Goal: Transaction & Acquisition: Register for event/course

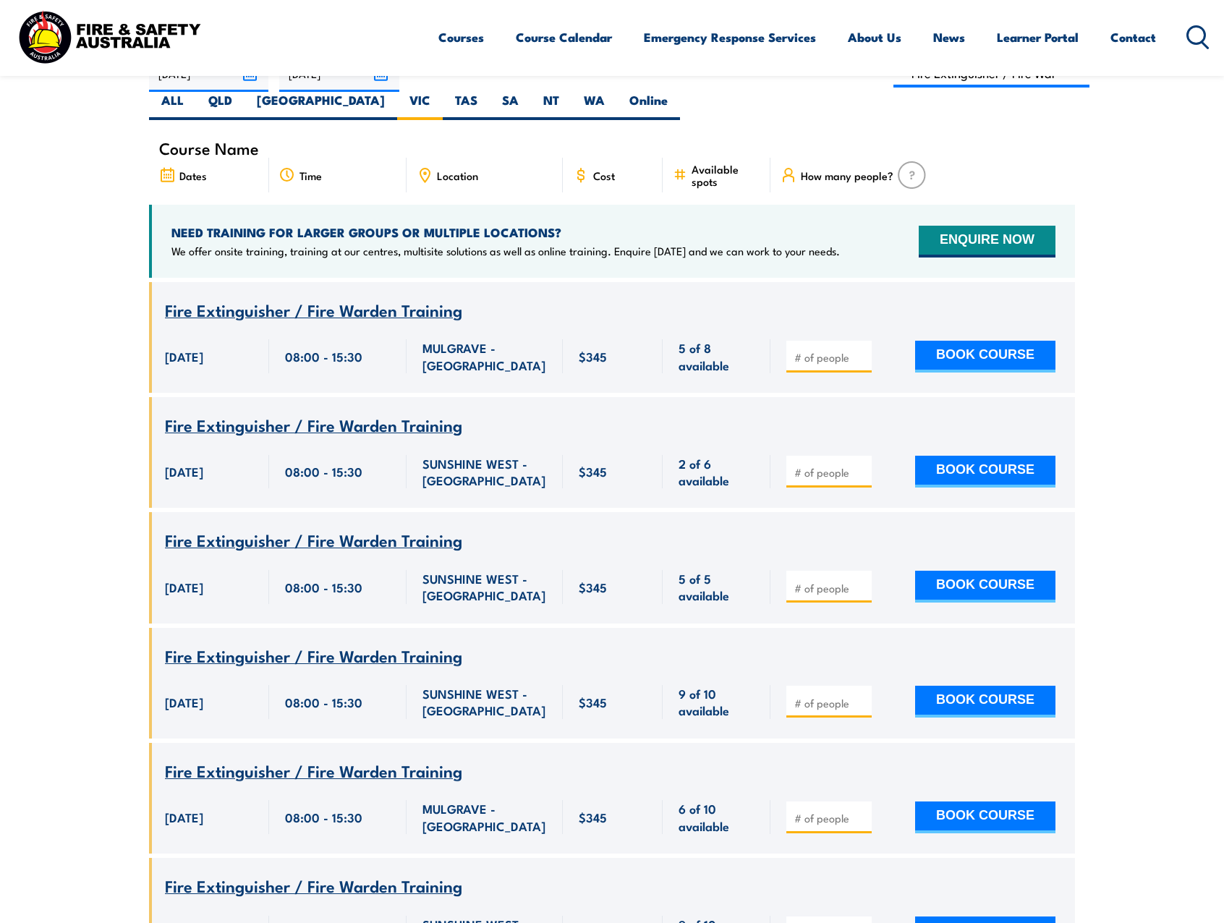
click at [801, 350] on input "number" at bounding box center [830, 357] width 72 height 14
type input "1"
click at [951, 341] on button "BOOK COURSE" at bounding box center [985, 357] width 140 height 32
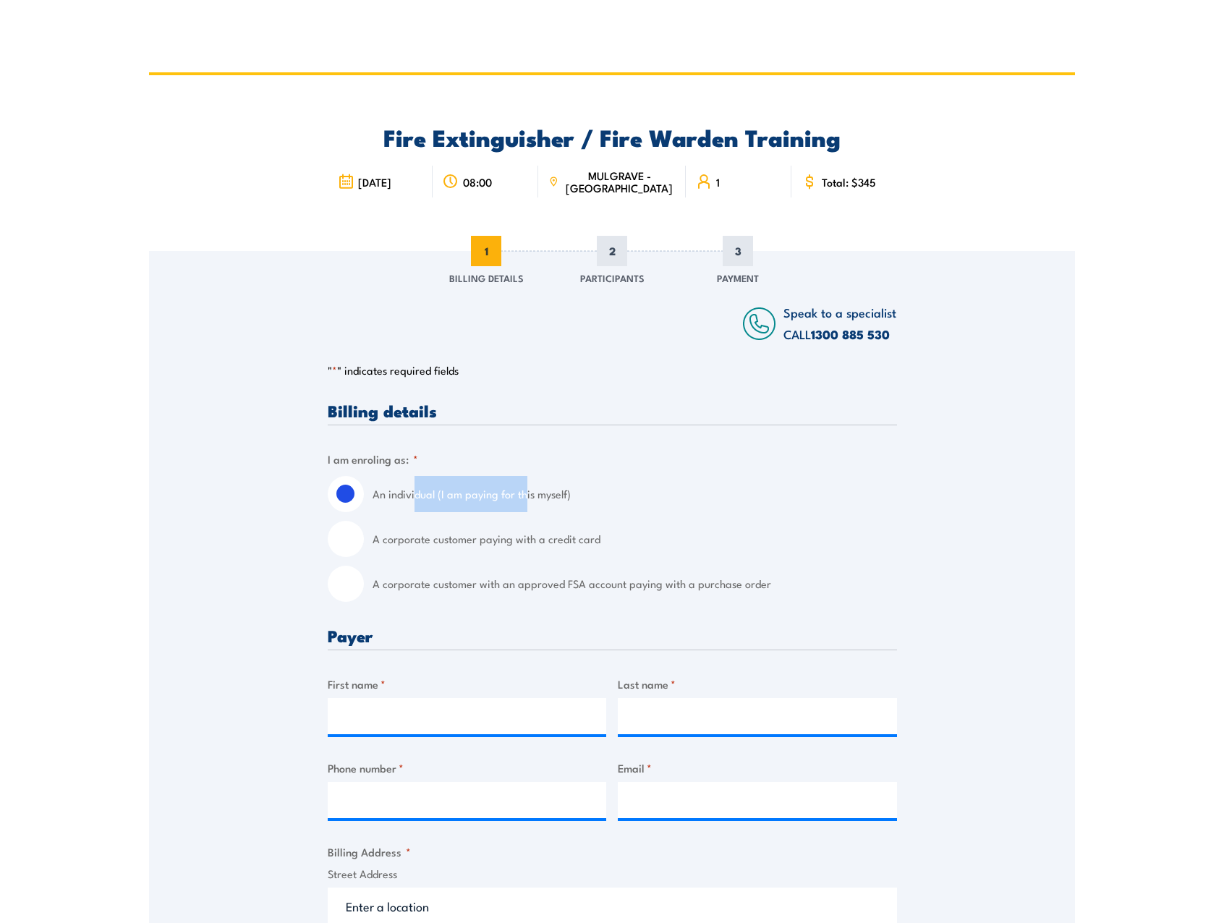
drag, startPoint x: 413, startPoint y: 492, endPoint x: 524, endPoint y: 489, distance: 110.7
click at [524, 489] on label "An individual (I am paying for this myself)" at bounding box center [635, 494] width 525 height 36
drag, startPoint x: 524, startPoint y: 489, endPoint x: 562, endPoint y: 488, distance: 38.4
click at [562, 488] on label "An individual (I am paying for this myself)" at bounding box center [635, 494] width 525 height 36
click at [364, 488] on input "An individual (I am paying for this myself)" at bounding box center [346, 494] width 36 height 36
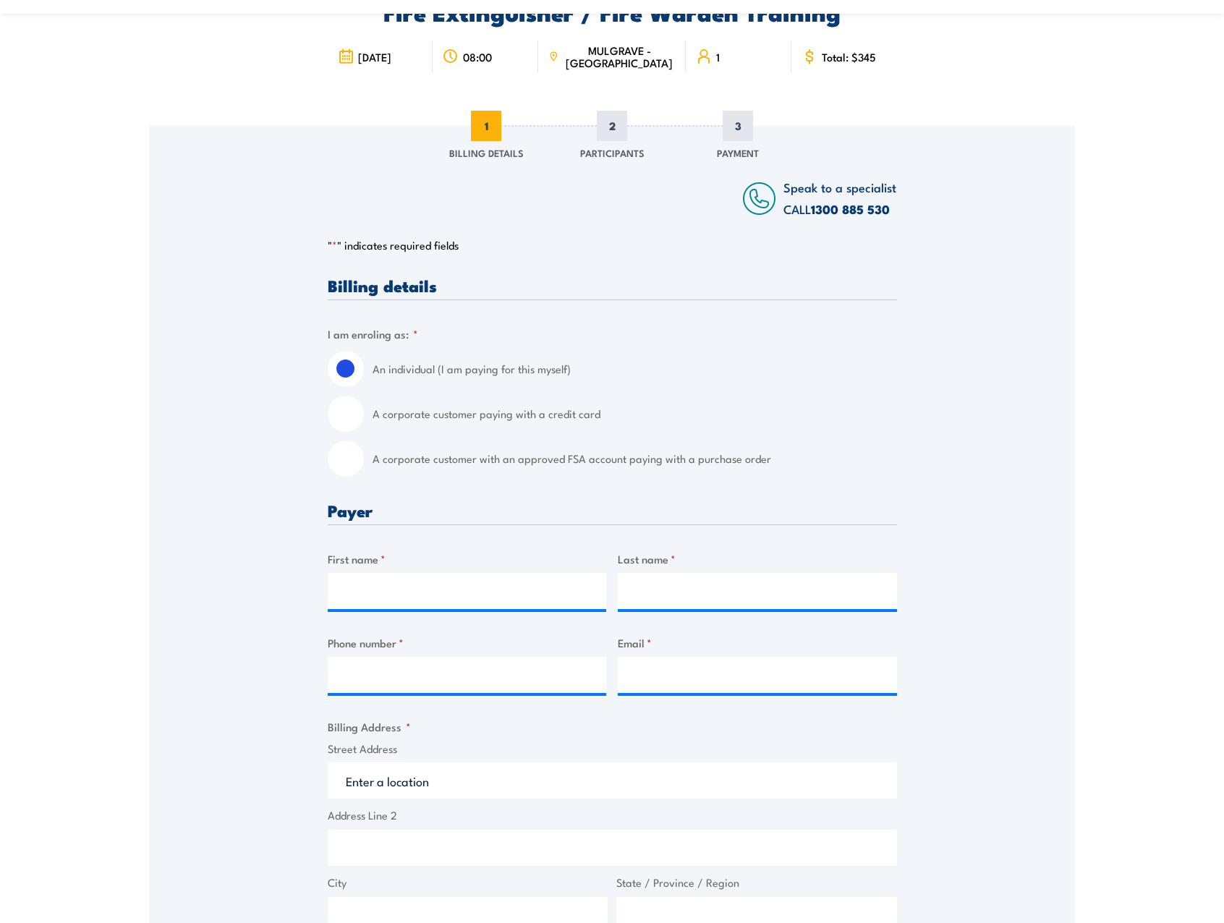
scroll to position [145, 0]
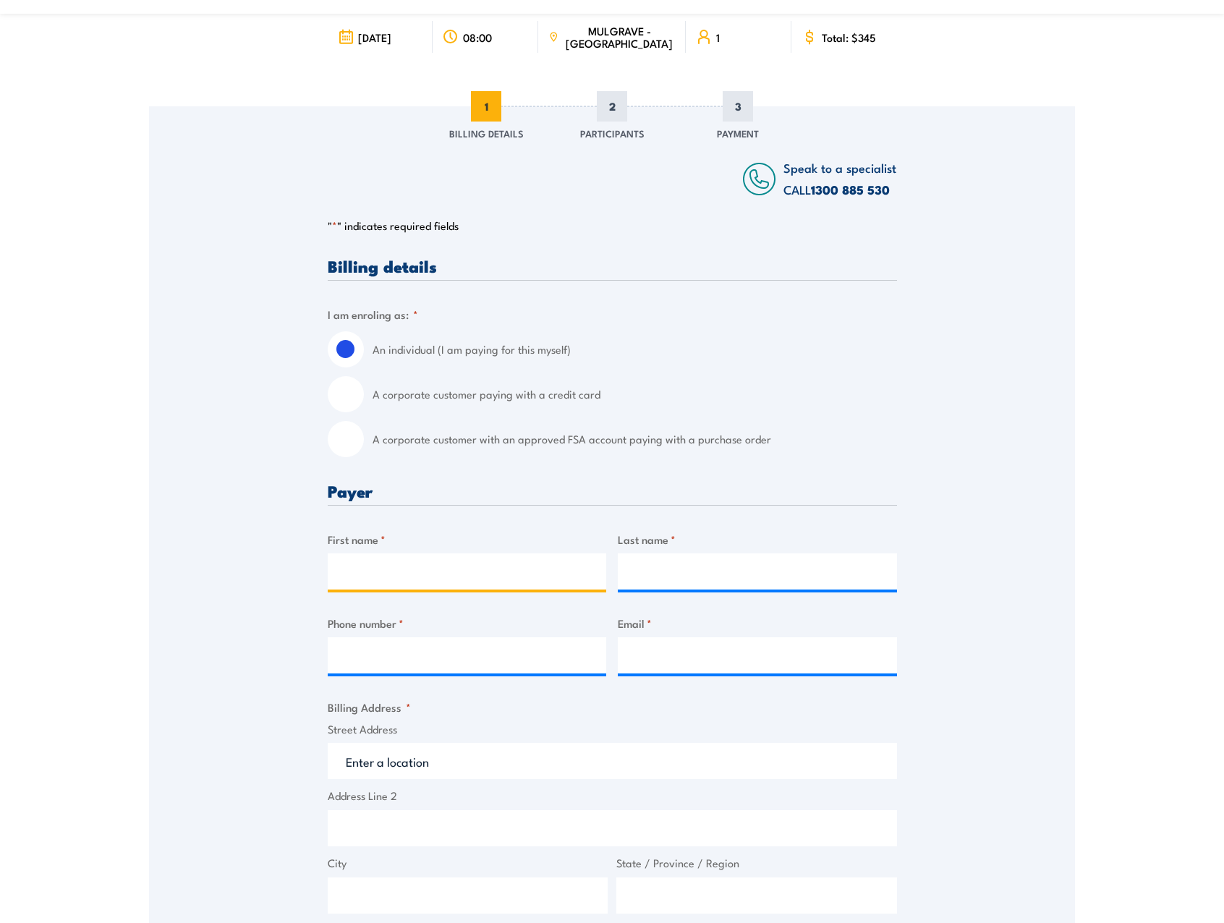
click at [359, 559] on input "First name *" at bounding box center [467, 571] width 279 height 36
type input "SreyNa"
type input "Morn"
click at [229, 619] on div "Speak to a specialist CALL [PHONE_NUMBER] CALL [PHONE_NUMBER] " * " indicates r…" at bounding box center [612, 738] width 926 height 1264
click at [395, 655] on input "Phone number *" at bounding box center [467, 655] width 279 height 36
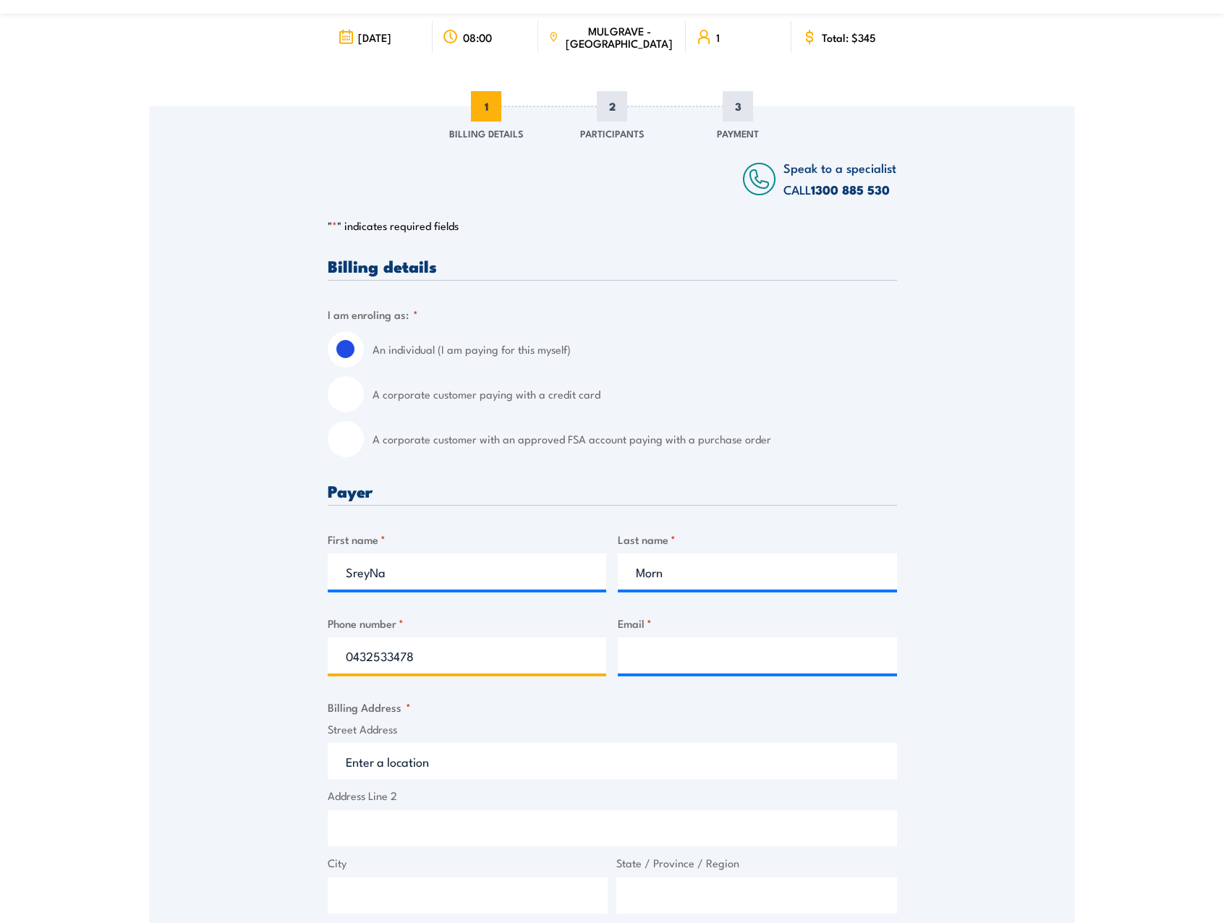
type input "0432533478"
click at [674, 656] on input "Email *" at bounding box center [757, 655] width 279 height 36
paste input "Heyyy guys For purged accounts, if the account hasn't automatically been re-ope…"
type input "Heyyy guys For purged accounts, if the account hasn't automatically been re-ope…"
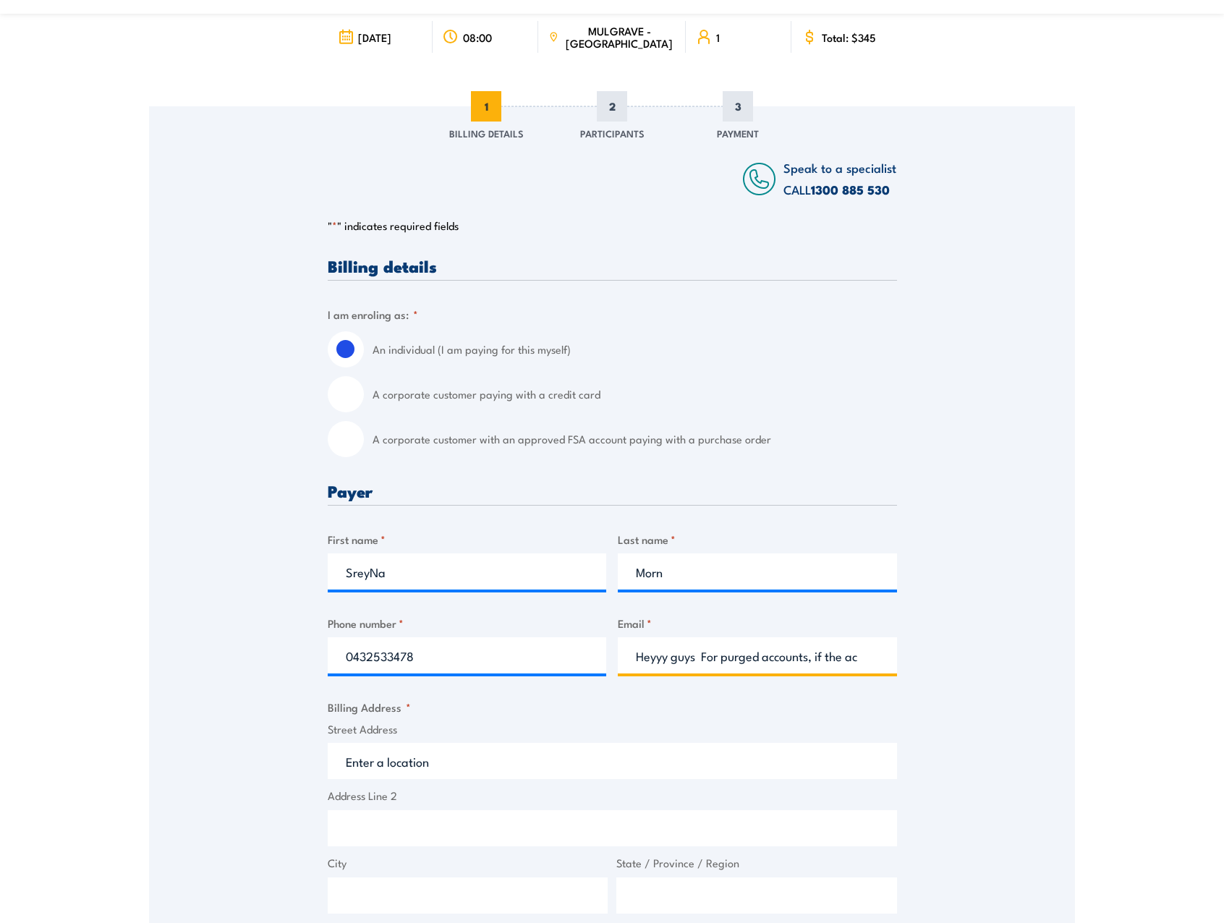
click at [795, 650] on input "Heyyy guys For purged accounts, if the account hasn't automatically been re-ope…" at bounding box center [757, 655] width 279 height 36
click at [796, 650] on input "Heyyy guys For purged accounts, if the account hasn't automatically been re-ope…" at bounding box center [757, 655] width 279 height 36
click at [797, 650] on input "Heyyy guys For purged accounts, if the account hasn't automatically been re-ope…" at bounding box center [757, 655] width 279 height 36
click at [739, 648] on input "Email *" at bounding box center [757, 655] width 279 height 36
paste input "[EMAIL_ADDRESS][DOMAIN_NAME]"
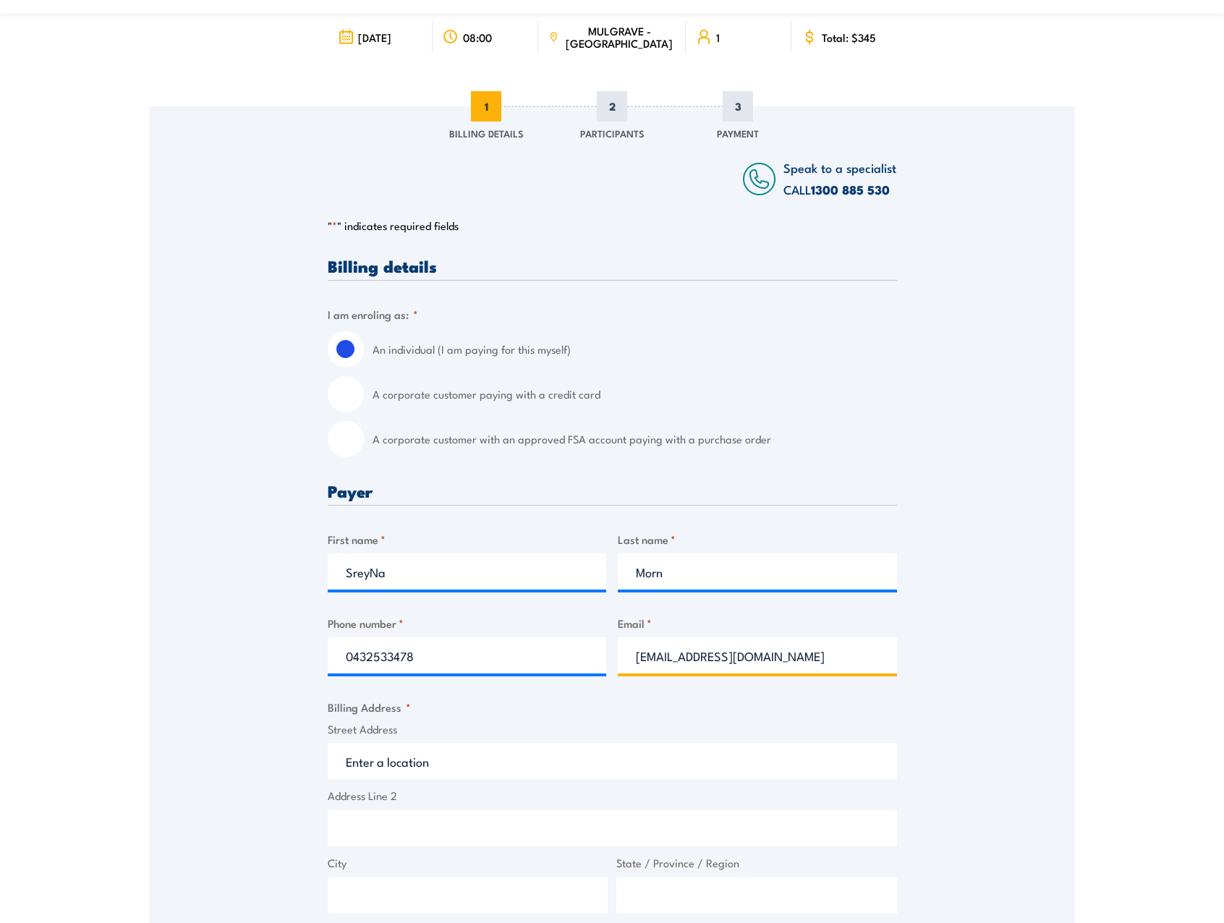
click at [633, 655] on input "[EMAIL_ADDRESS][DOMAIN_NAME]" at bounding box center [757, 655] width 279 height 36
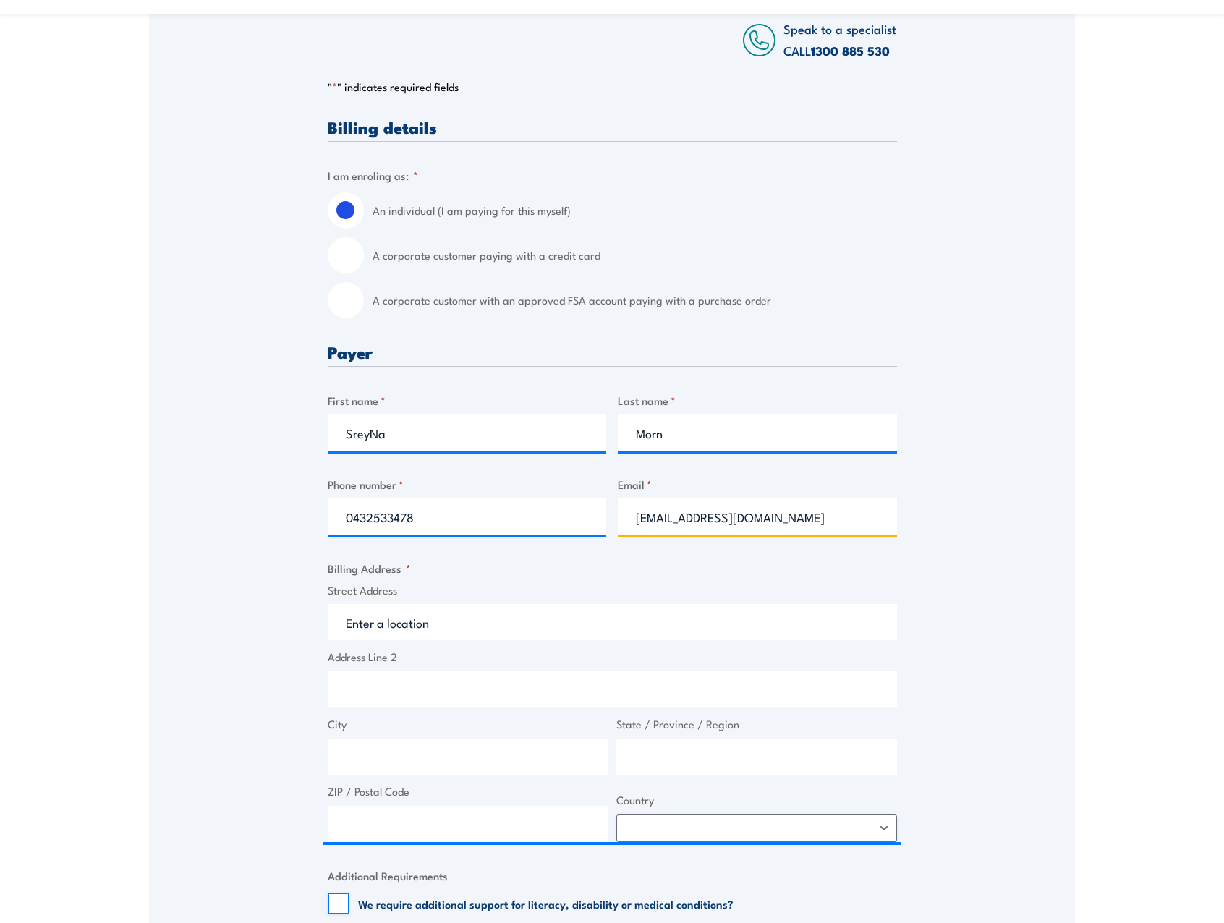
scroll to position [289, 0]
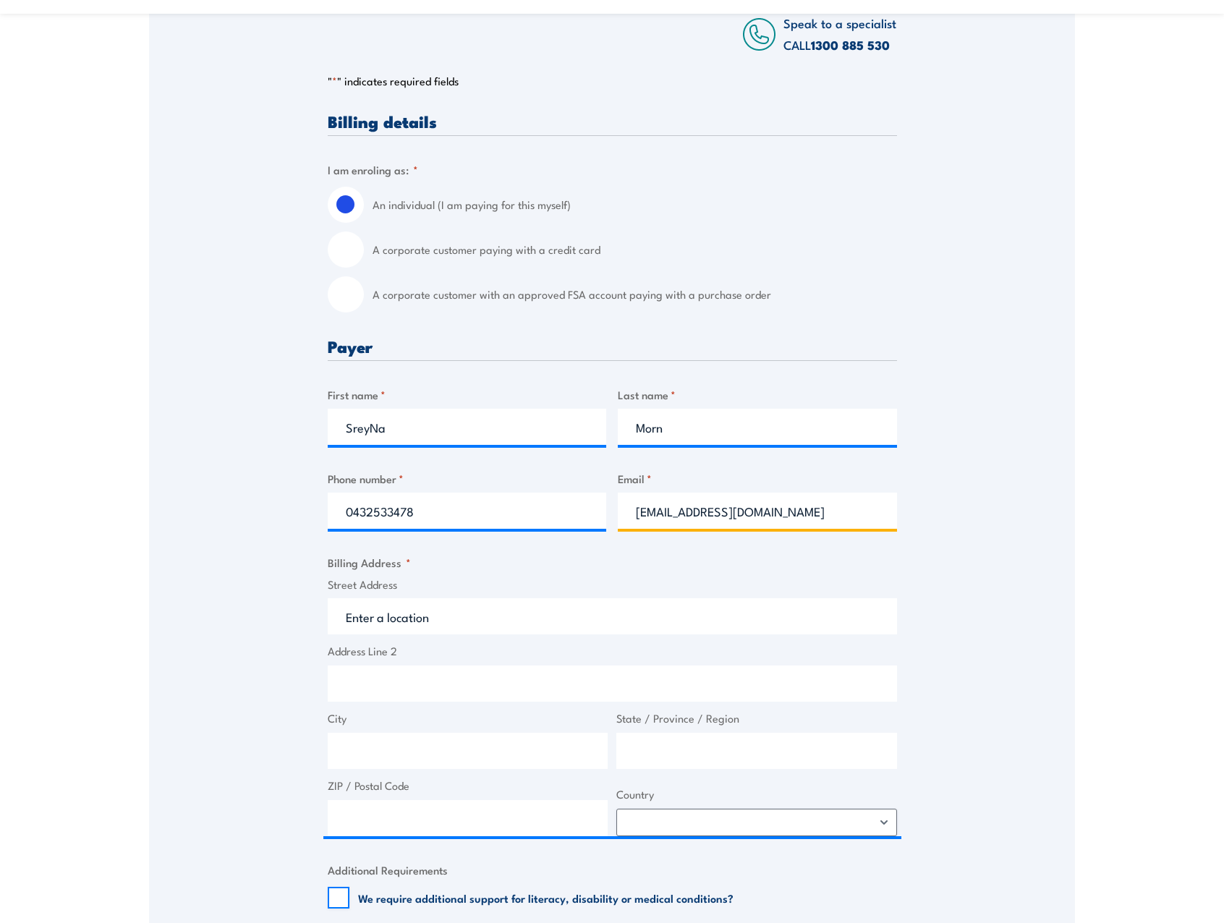
type input "[EMAIL_ADDRESS][DOMAIN_NAME]"
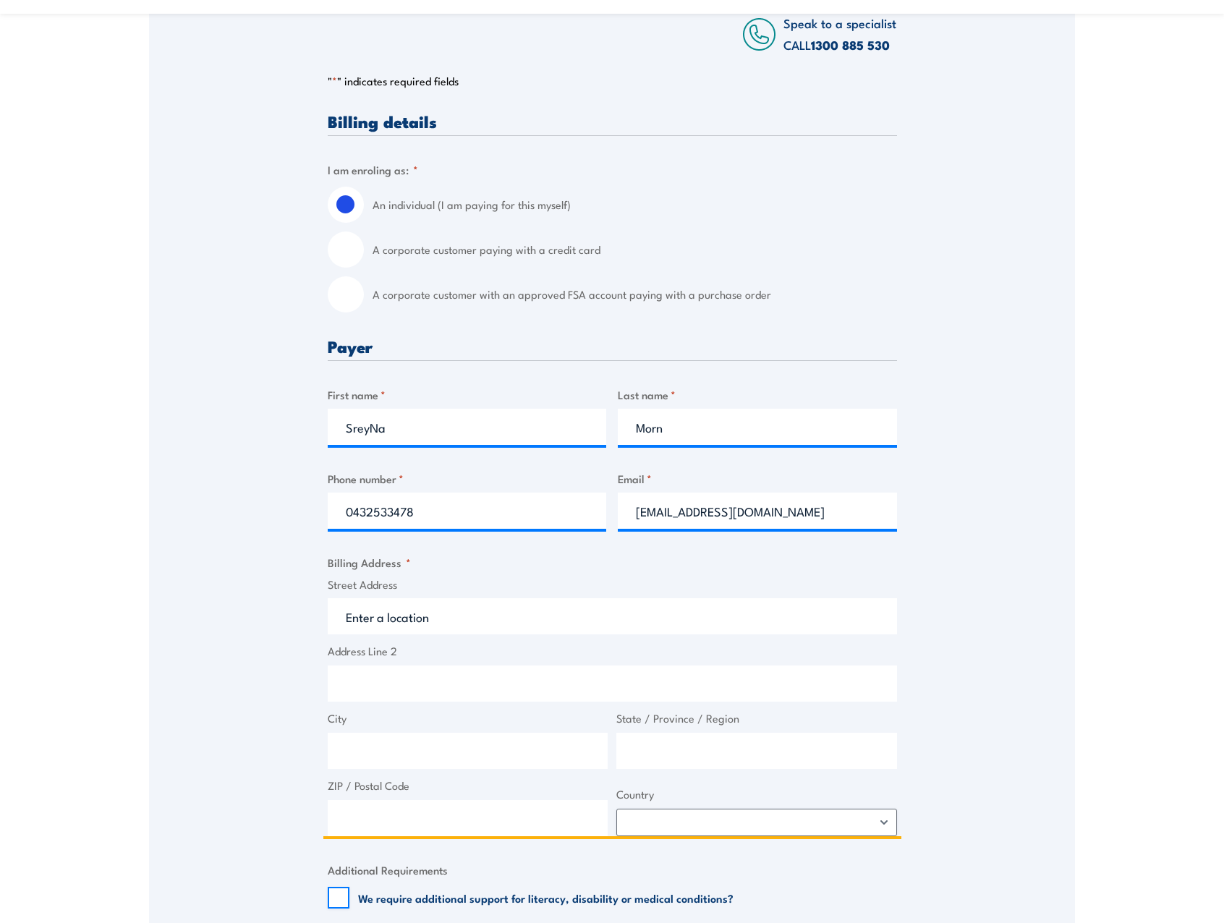
click at [400, 623] on input "Street Address" at bounding box center [612, 616] width 569 height 36
type input "1"
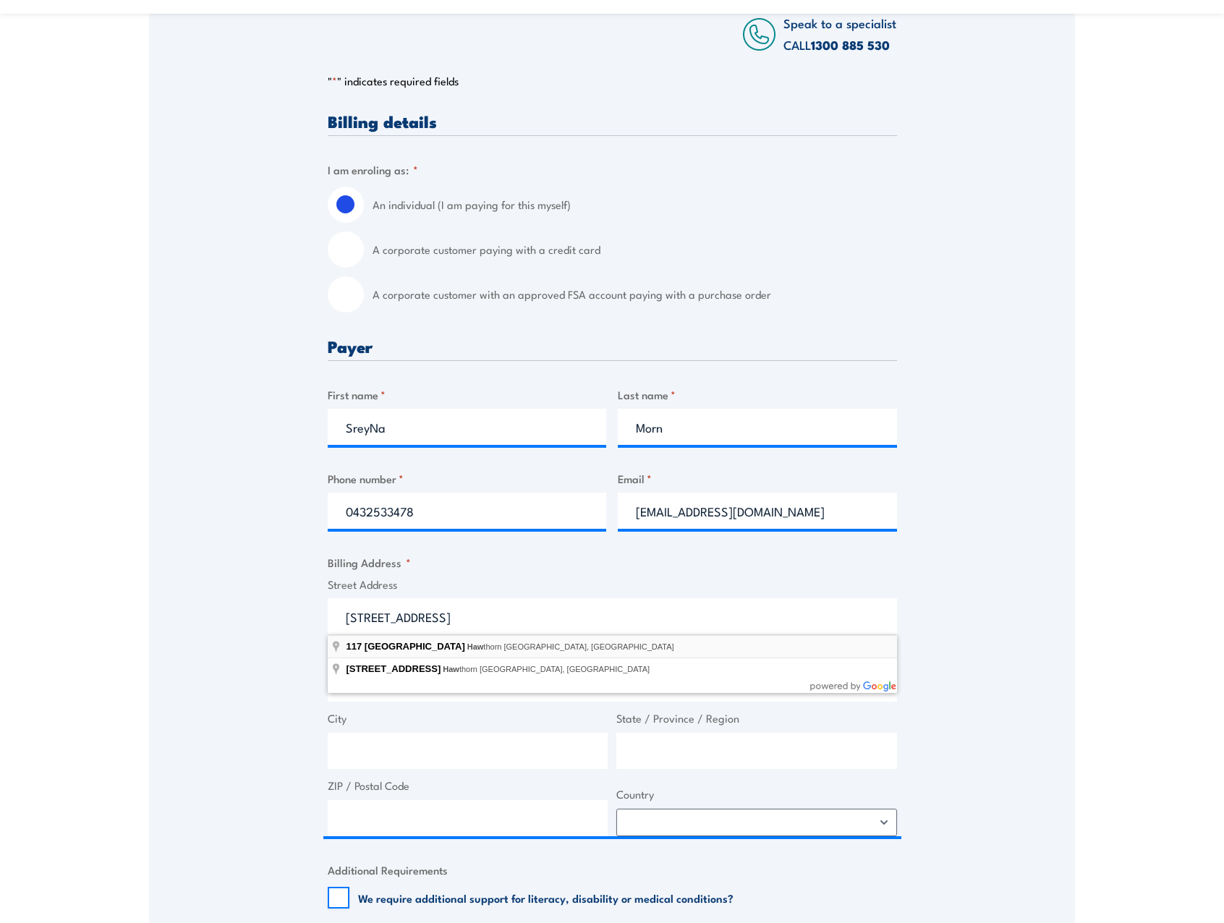
type input "[STREET_ADDRESS]"
type input "Camberwell"
type input "Victoria"
type input "3124"
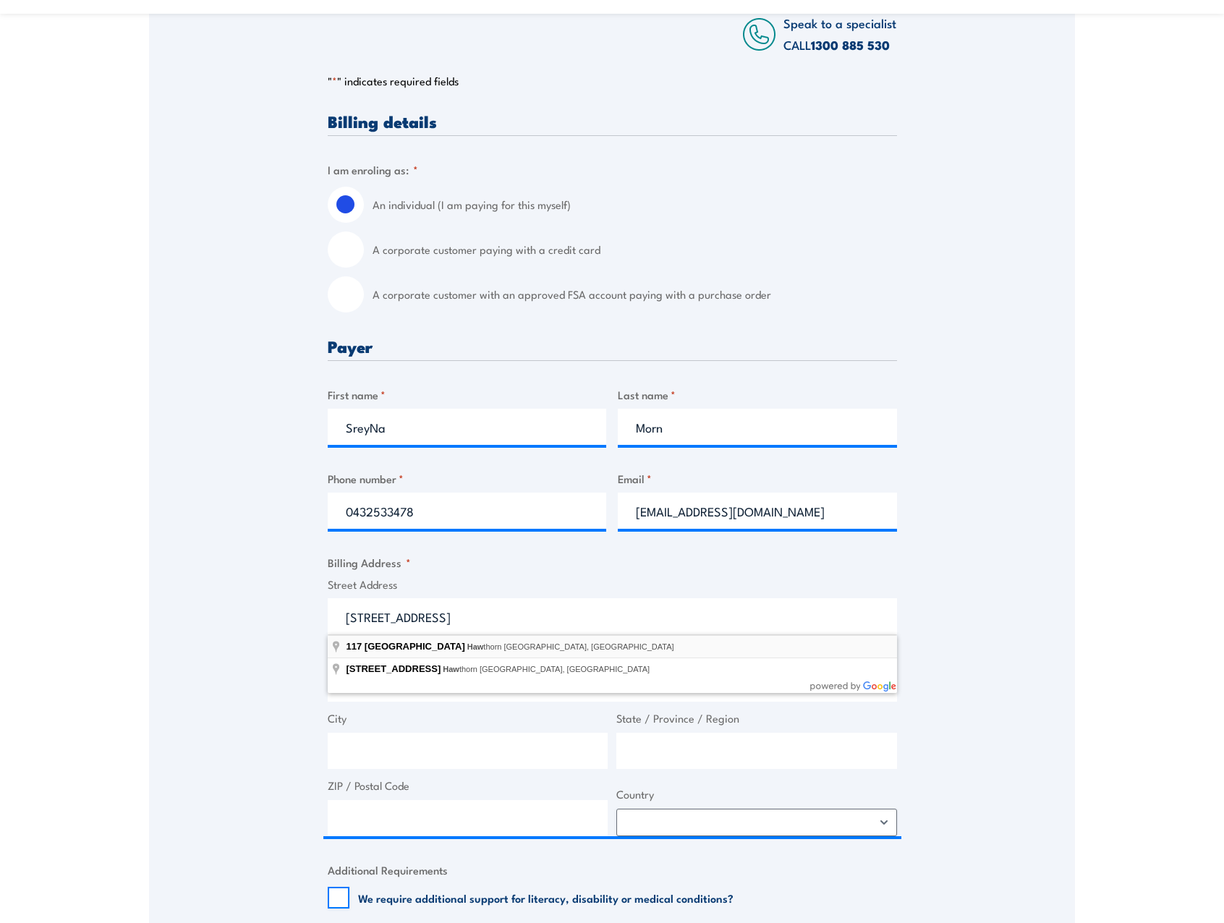
select select "[GEOGRAPHIC_DATA]"
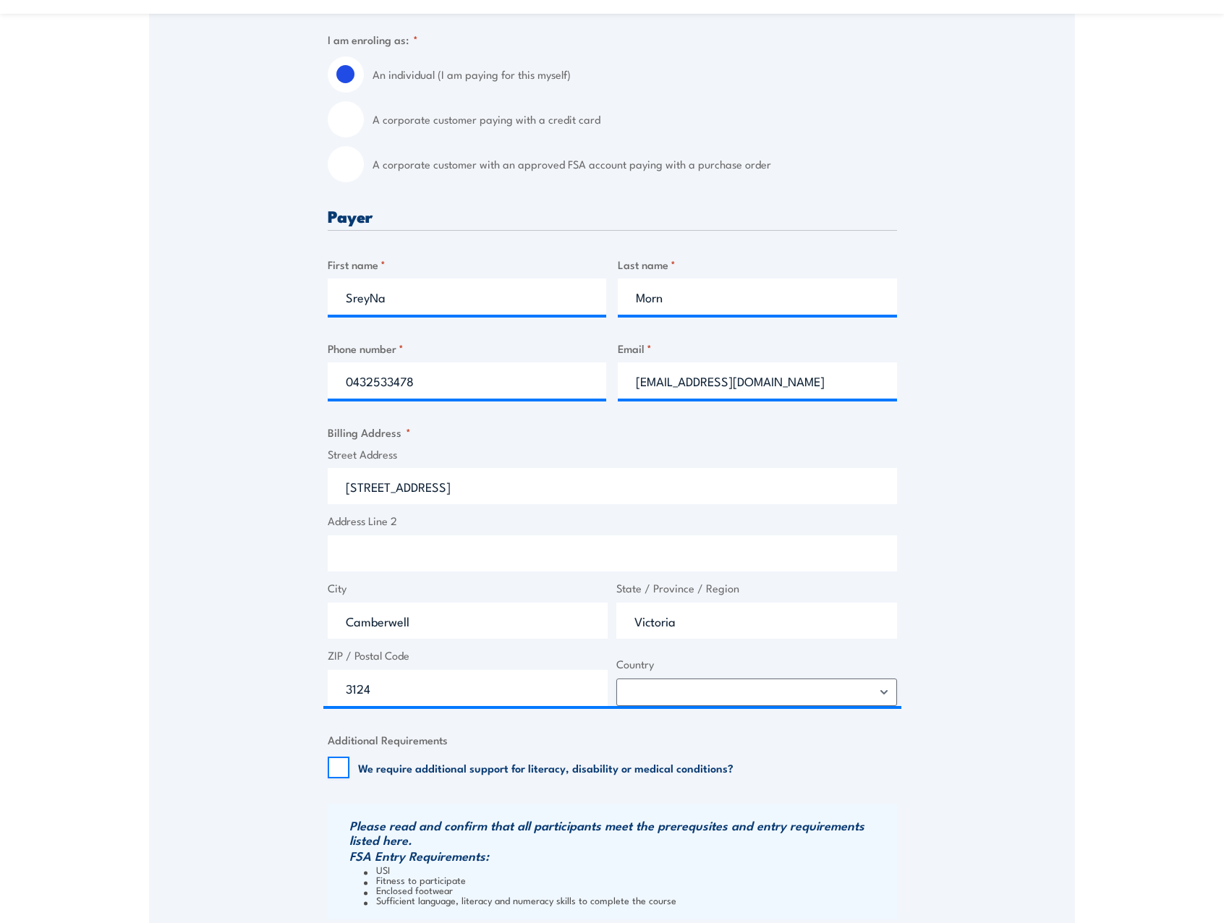
scroll to position [434, 0]
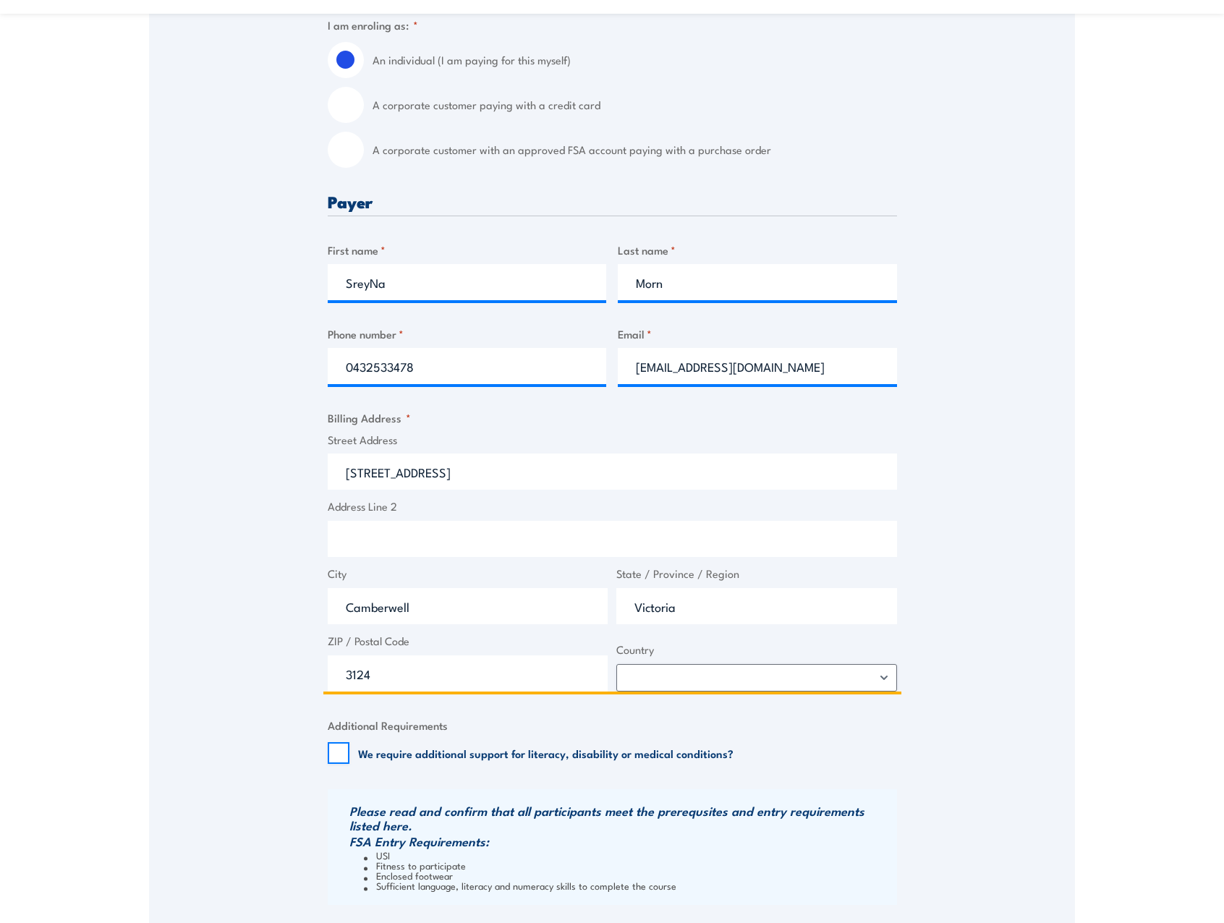
drag, startPoint x: 426, startPoint y: 607, endPoint x: 331, endPoint y: 614, distance: 95.0
click at [333, 613] on input "Camberwell" at bounding box center [468, 606] width 281 height 36
type input "[GEOGRAPHIC_DATA]"
click at [390, 672] on input "3124" at bounding box center [468, 674] width 281 height 36
type input "3123"
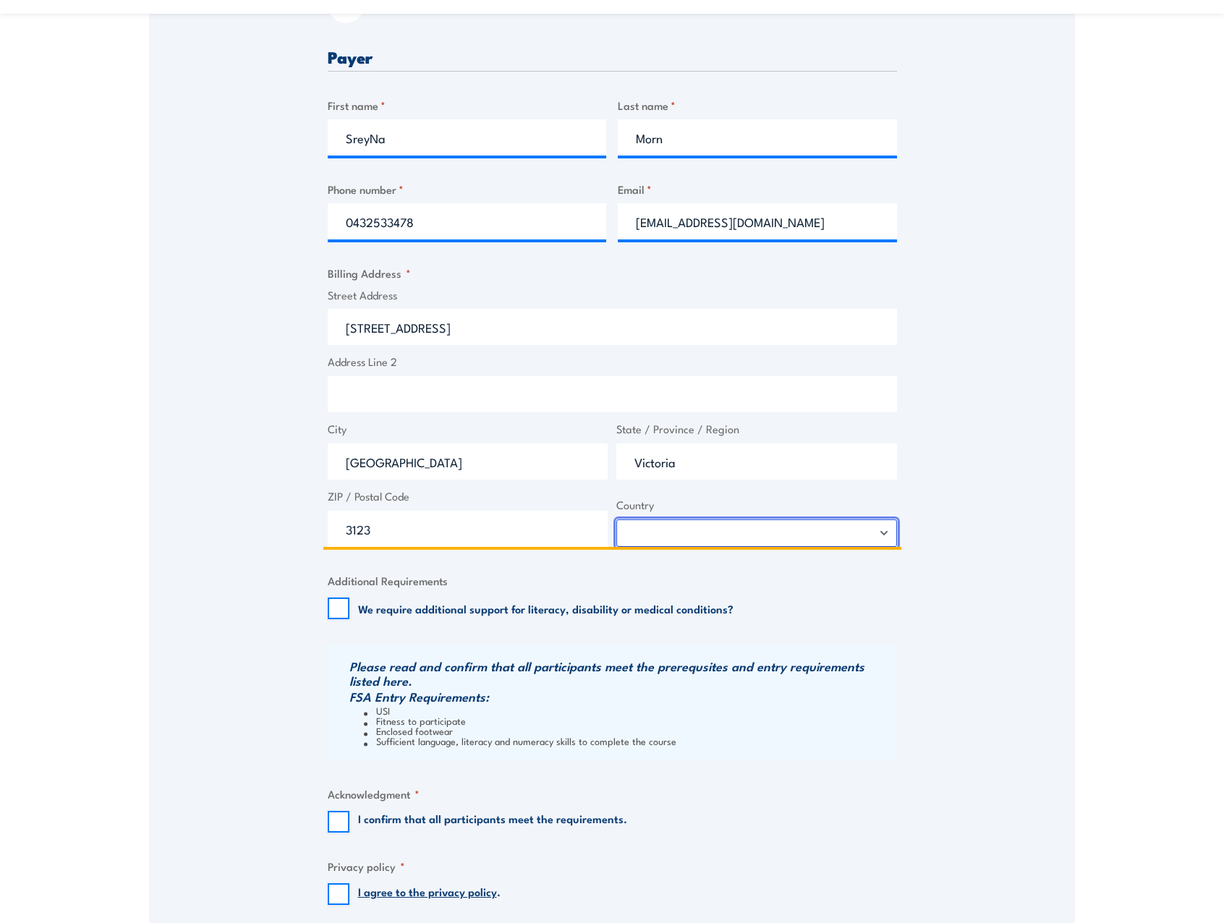
scroll to position [651, 0]
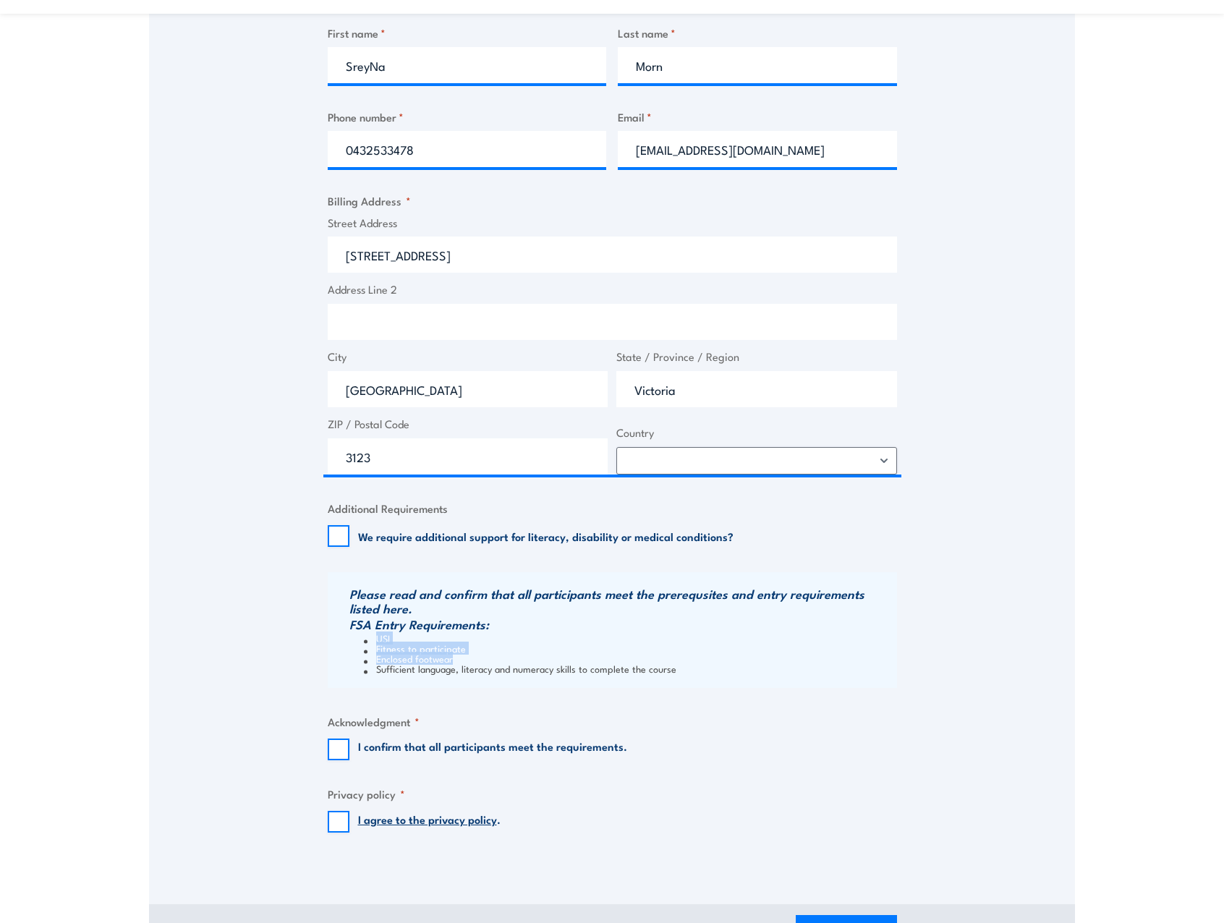
drag, startPoint x: 373, startPoint y: 639, endPoint x: 454, endPoint y: 654, distance: 81.7
click at [454, 654] on ul "USI Fitness to participate Enclosed footwear Sufficient language, literacy and …" at bounding box center [621, 653] width 544 height 41
drag, startPoint x: 454, startPoint y: 654, endPoint x: 422, endPoint y: 661, distance: 32.6
click at [422, 661] on li "Enclosed footwear" at bounding box center [629, 658] width 530 height 10
click at [331, 749] on input "I confirm that all participants meet the requirements." at bounding box center [339, 750] width 22 height 22
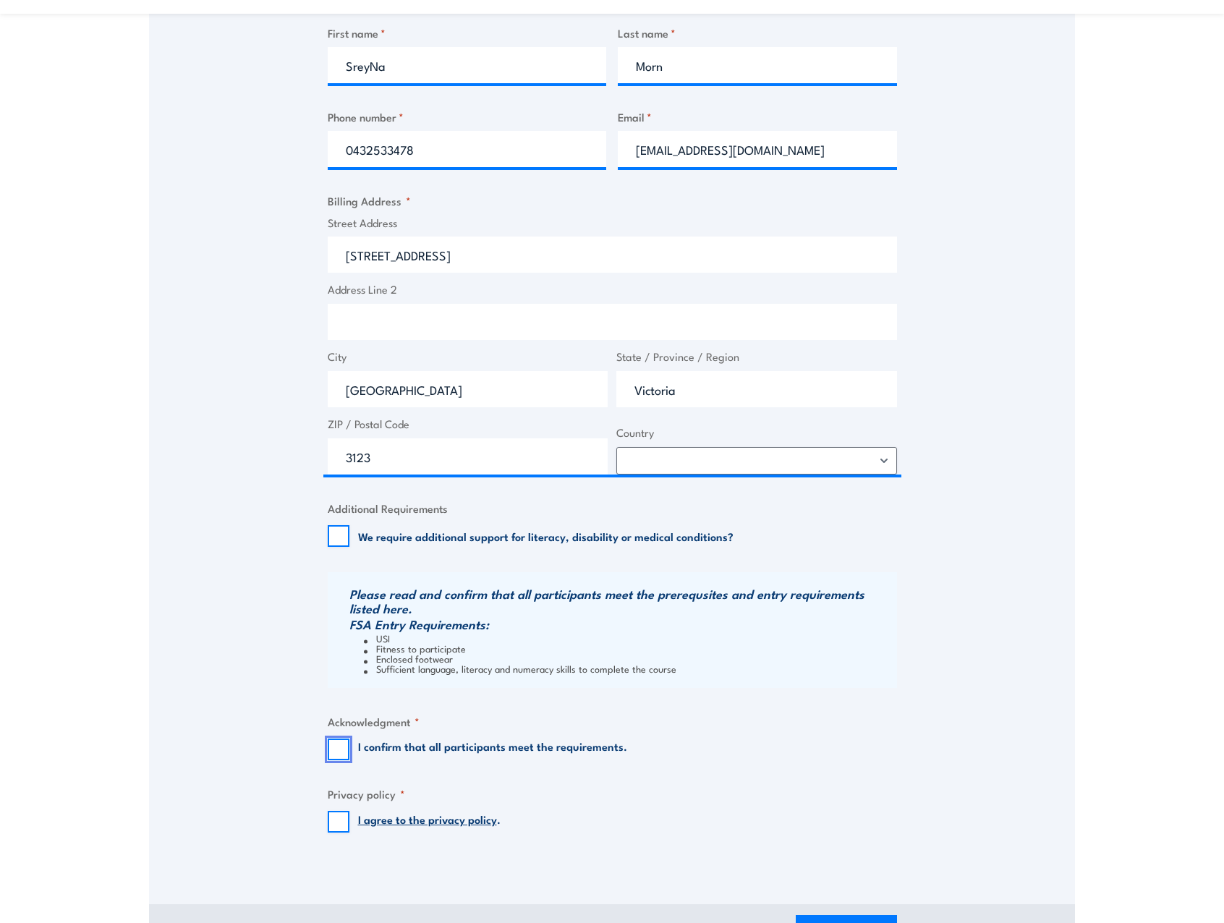
checkbox input "true"
click at [318, 825] on div "Speak to a specialist CALL [PHONE_NUMBER] CALL [PHONE_NUMBER] " * " indicates r…" at bounding box center [612, 232] width 926 height 1264
click at [343, 816] on input "I agree to the privacy policy ." at bounding box center [339, 822] width 22 height 22
checkbox input "true"
click at [857, 779] on div "Billing details I am enroling as: * An individual (I am paying for this myself)…" at bounding box center [612, 304] width 569 height 1107
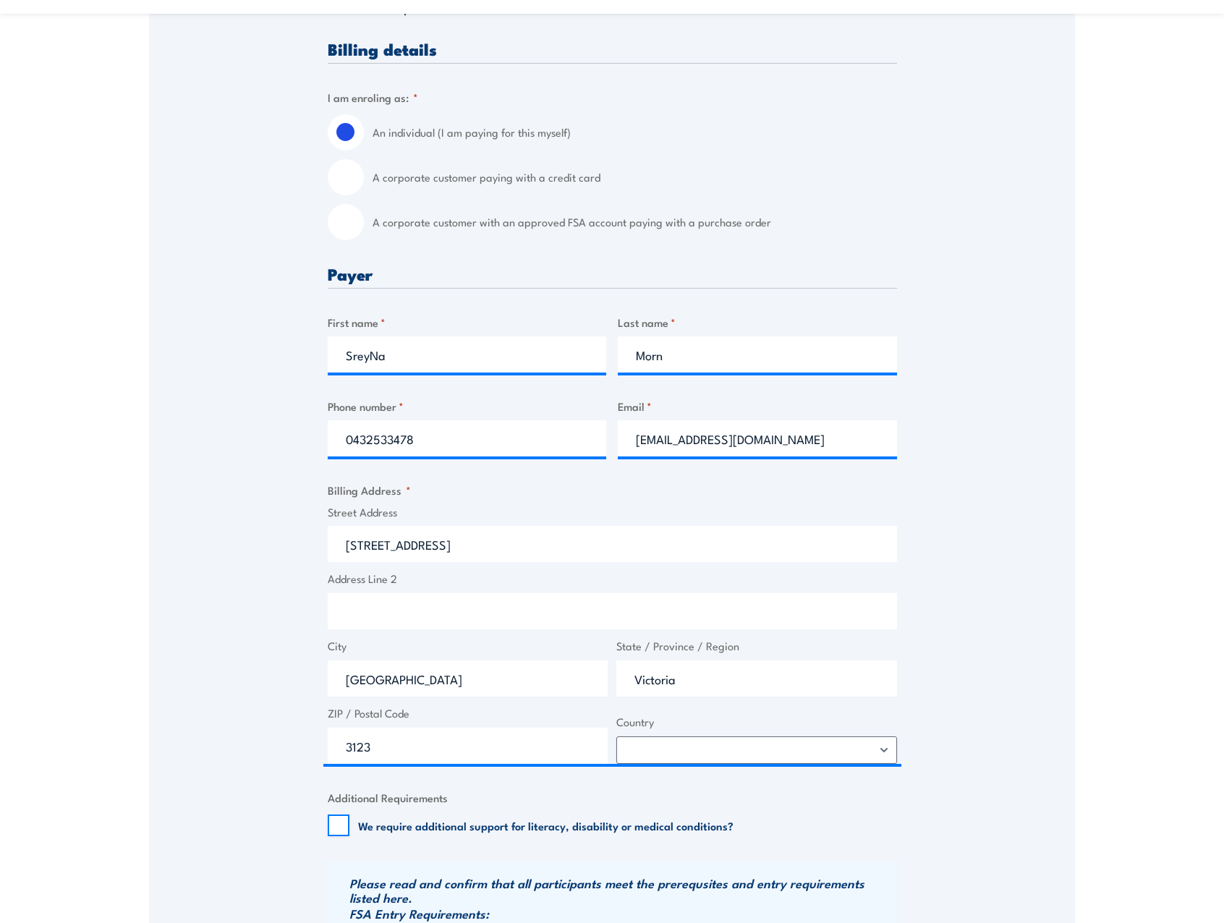
scroll to position [796, 0]
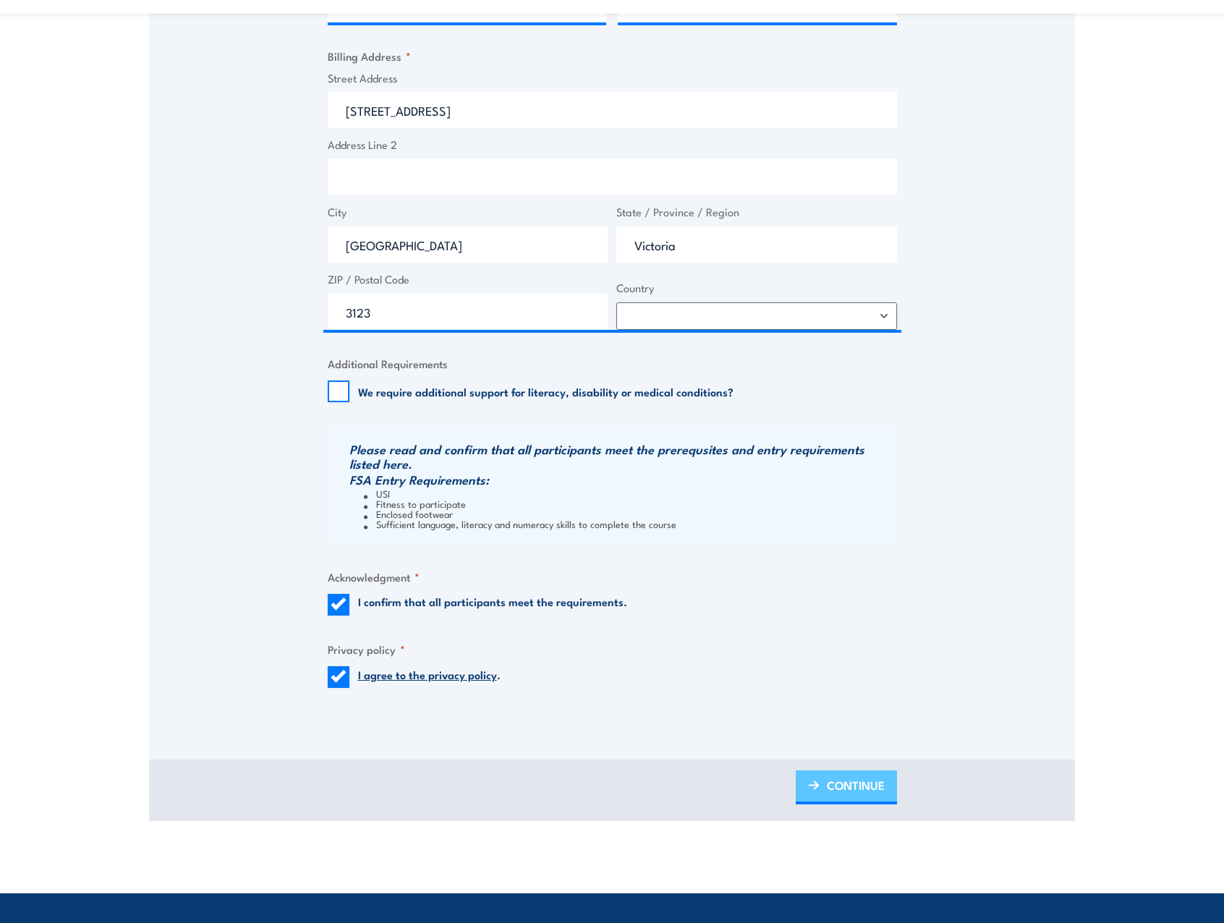
click at [886, 791] on link "CONTINUE" at bounding box center [846, 788] width 101 height 34
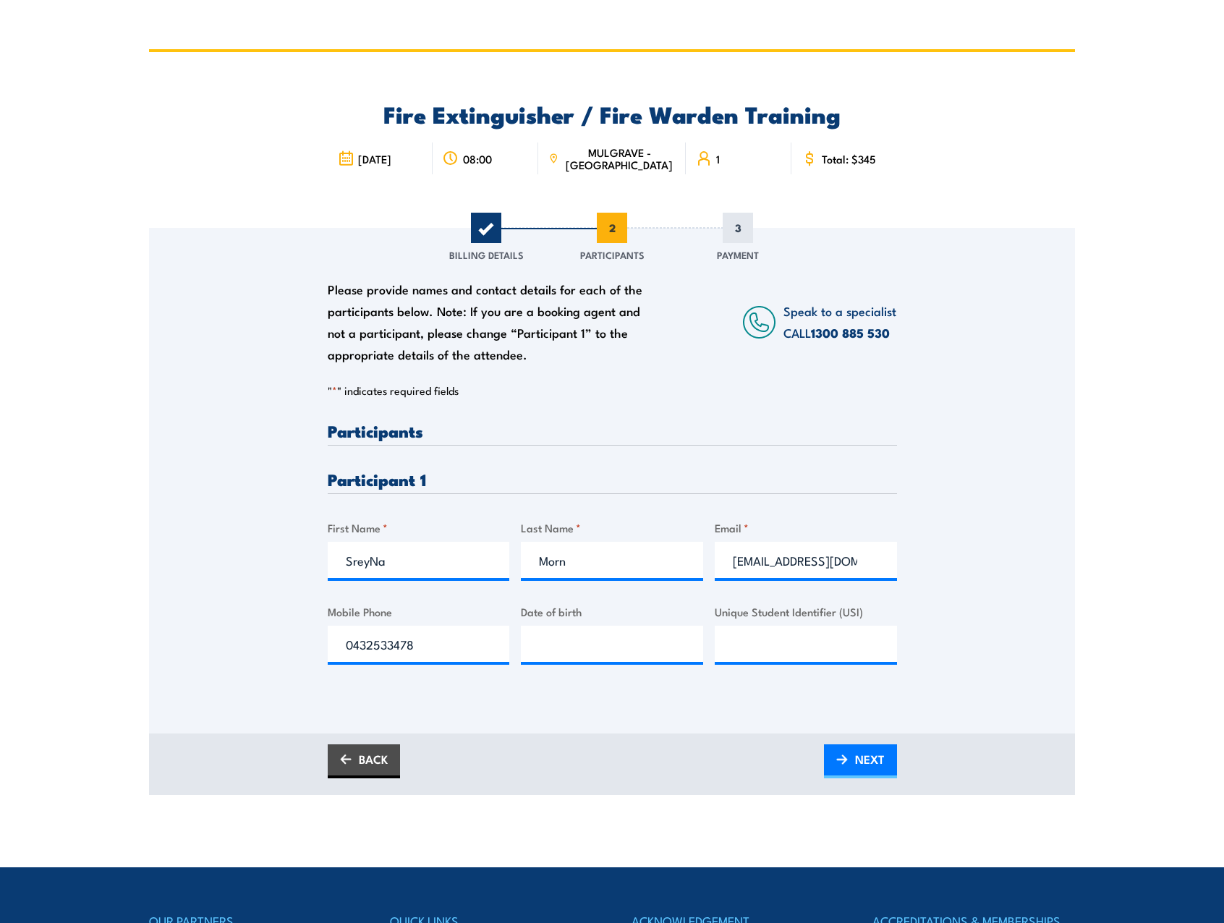
scroll to position [0, 0]
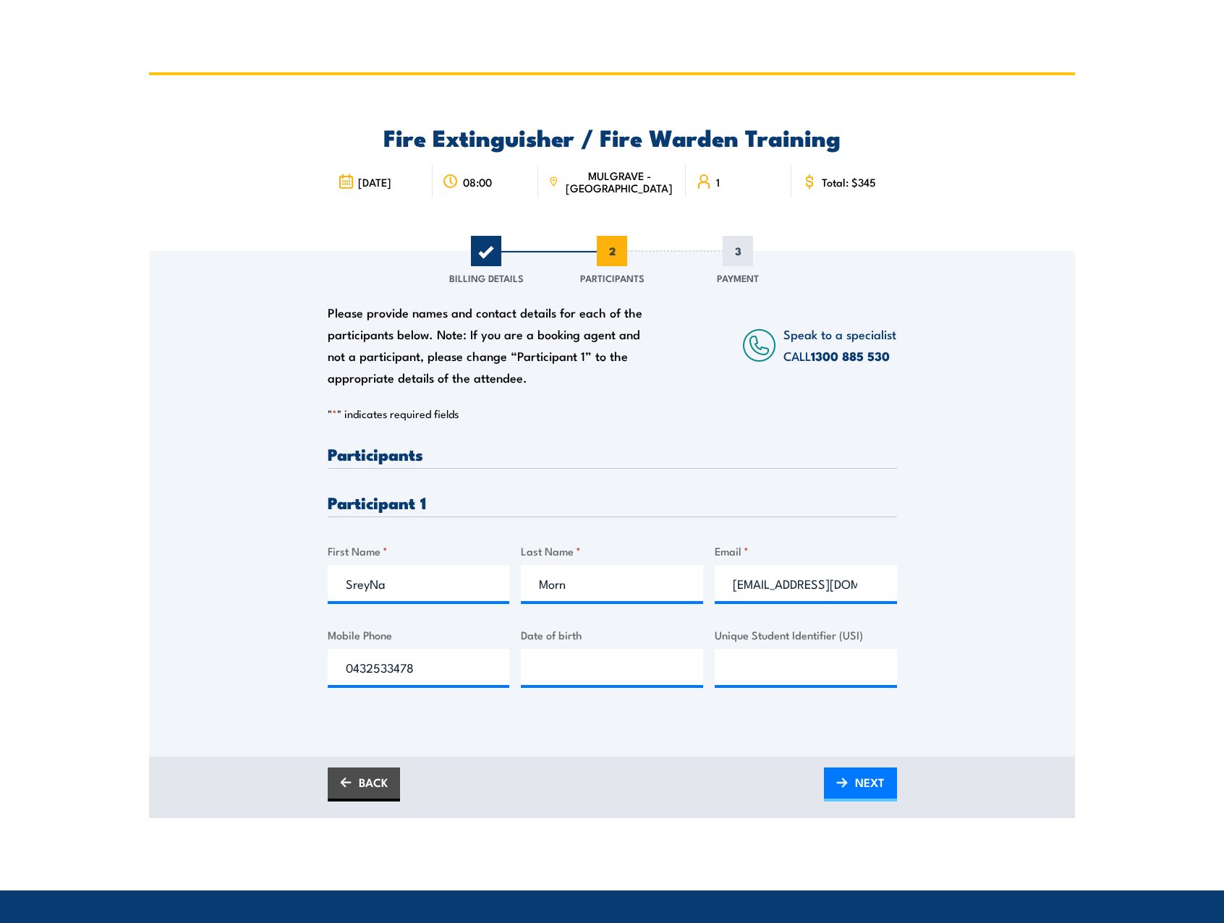
click at [302, 594] on div "Please provide names and contact details for each of the participants below. No…" at bounding box center [612, 483] width 926 height 465
click at [617, 674] on input "__/__/____" at bounding box center [612, 667] width 182 height 36
paste input "[DATE]"
drag, startPoint x: 572, startPoint y: 669, endPoint x: 515, endPoint y: 671, distance: 57.2
click at [515, 671] on div "Please provide names and contact details for each of the participants below. No…" at bounding box center [612, 578] width 569 height 265
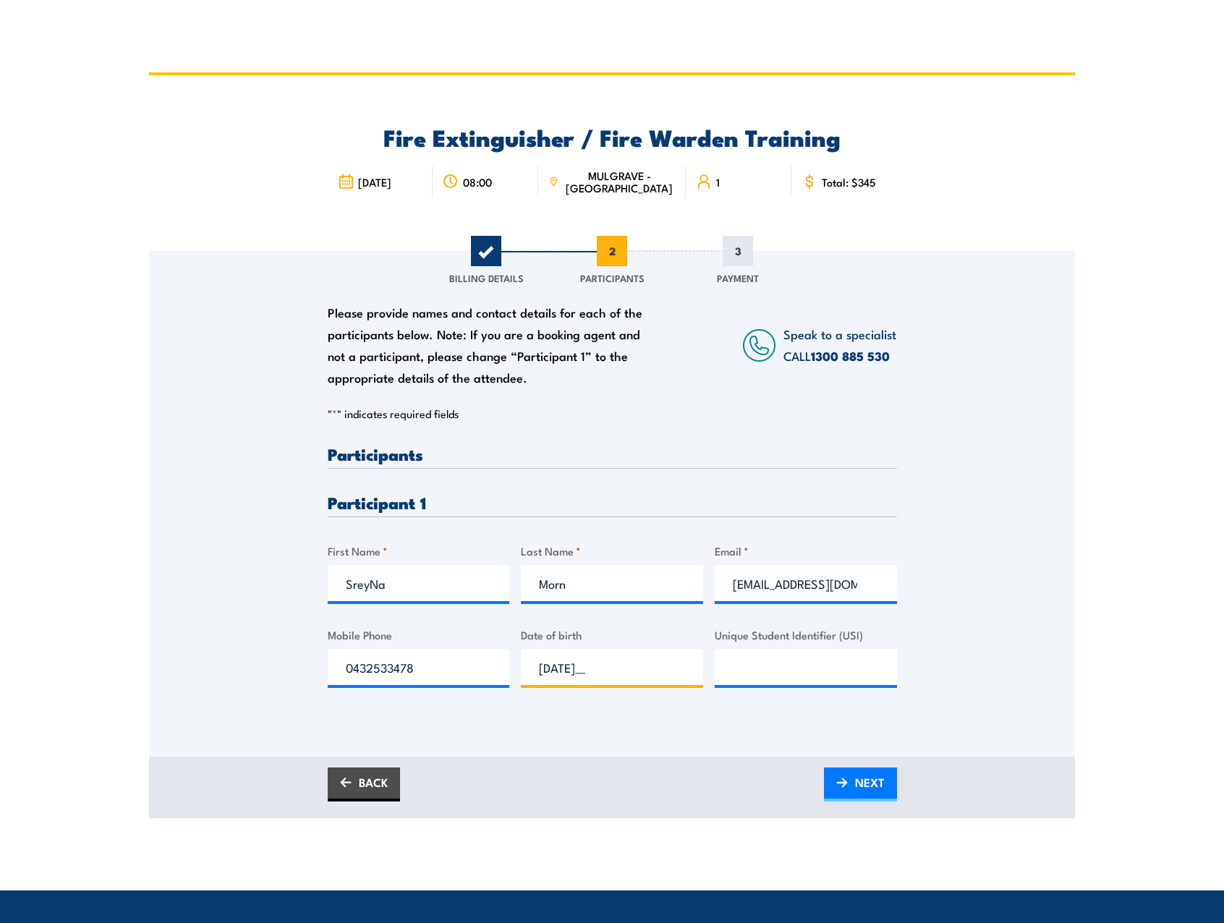
type input "__/__/____"
type input "[DATE]"
click at [641, 750] on div "Please provide names and contact details for each of the participants below. No…" at bounding box center [612, 504] width 926 height 506
click at [729, 671] on input "Unique Student Identifier (USI)" at bounding box center [806, 667] width 182 height 36
click at [1200, 548] on section "Fire Extinguisher / Fire Warden Training 08:00 1 "" at bounding box center [612, 445] width 1224 height 746
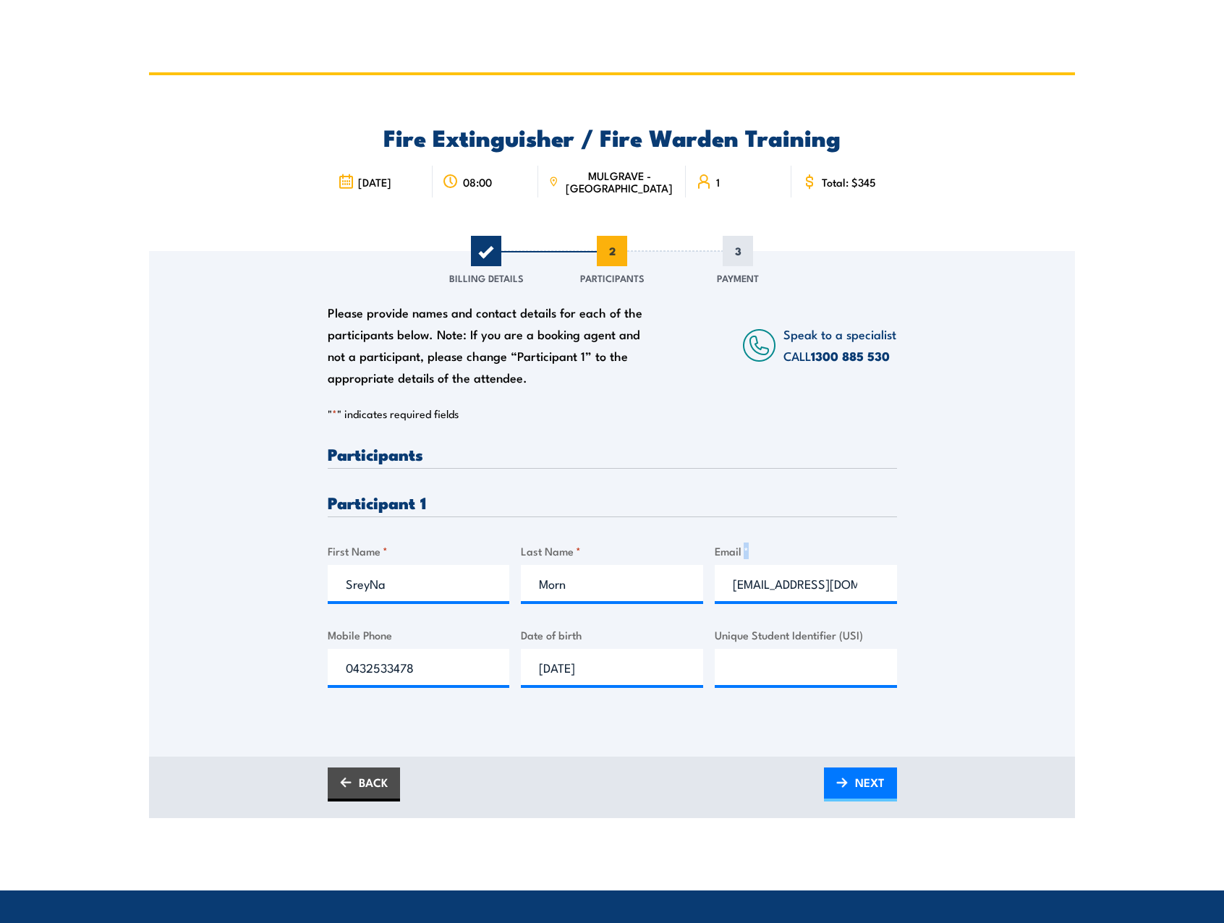
drag, startPoint x: 1200, startPoint y: 548, endPoint x: 1102, endPoint y: 605, distance: 113.8
click at [1106, 605] on section "Fire Extinguisher / Fire Warden Training 08:00 1 "" at bounding box center [612, 445] width 1224 height 746
click at [1021, 412] on div "Please provide names and contact details for each of the participants below. No…" at bounding box center [612, 483] width 926 height 465
click at [735, 662] on input "Unique Student Identifier (USI)" at bounding box center [806, 667] width 182 height 36
click at [380, 772] on link "BACK" at bounding box center [364, 785] width 72 height 34
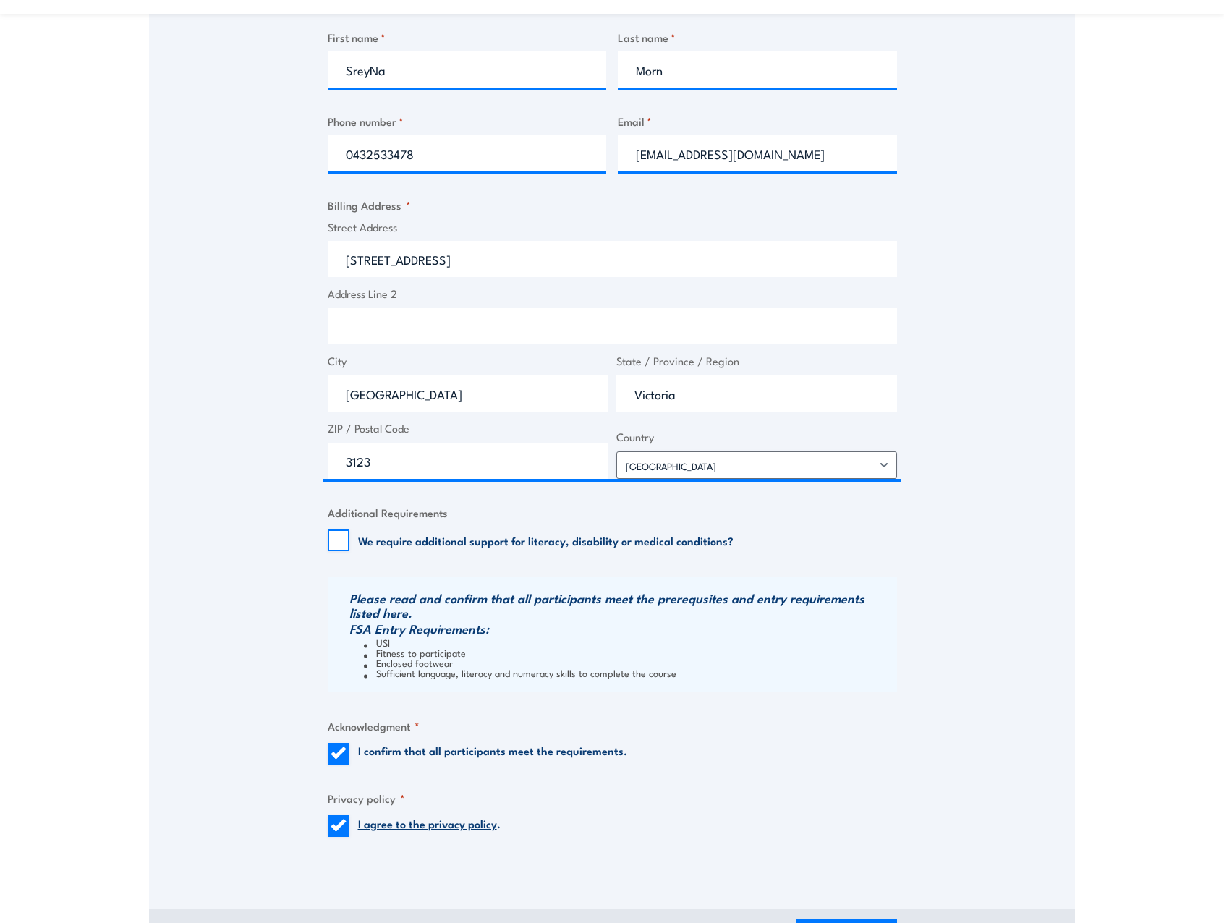
scroll to position [651, 0]
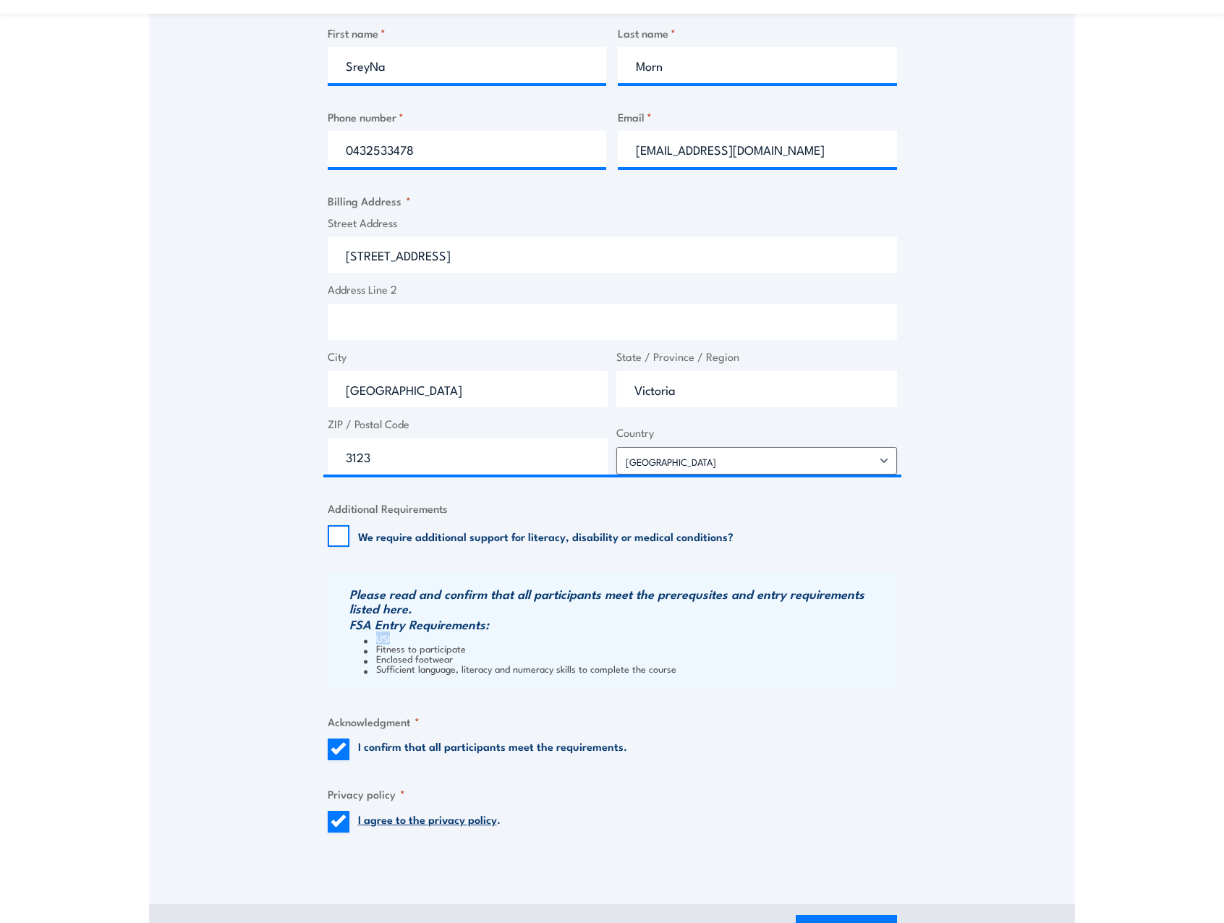
drag, startPoint x: 368, startPoint y: 639, endPoint x: 409, endPoint y: 638, distance: 41.2
click at [409, 638] on li "USI" at bounding box center [629, 638] width 530 height 10
drag, startPoint x: 409, startPoint y: 638, endPoint x: 402, endPoint y: 659, distance: 22.2
click at [402, 659] on li "Enclosed footwear" at bounding box center [629, 658] width 530 height 10
drag, startPoint x: 376, startPoint y: 650, endPoint x: 422, endPoint y: 650, distance: 45.6
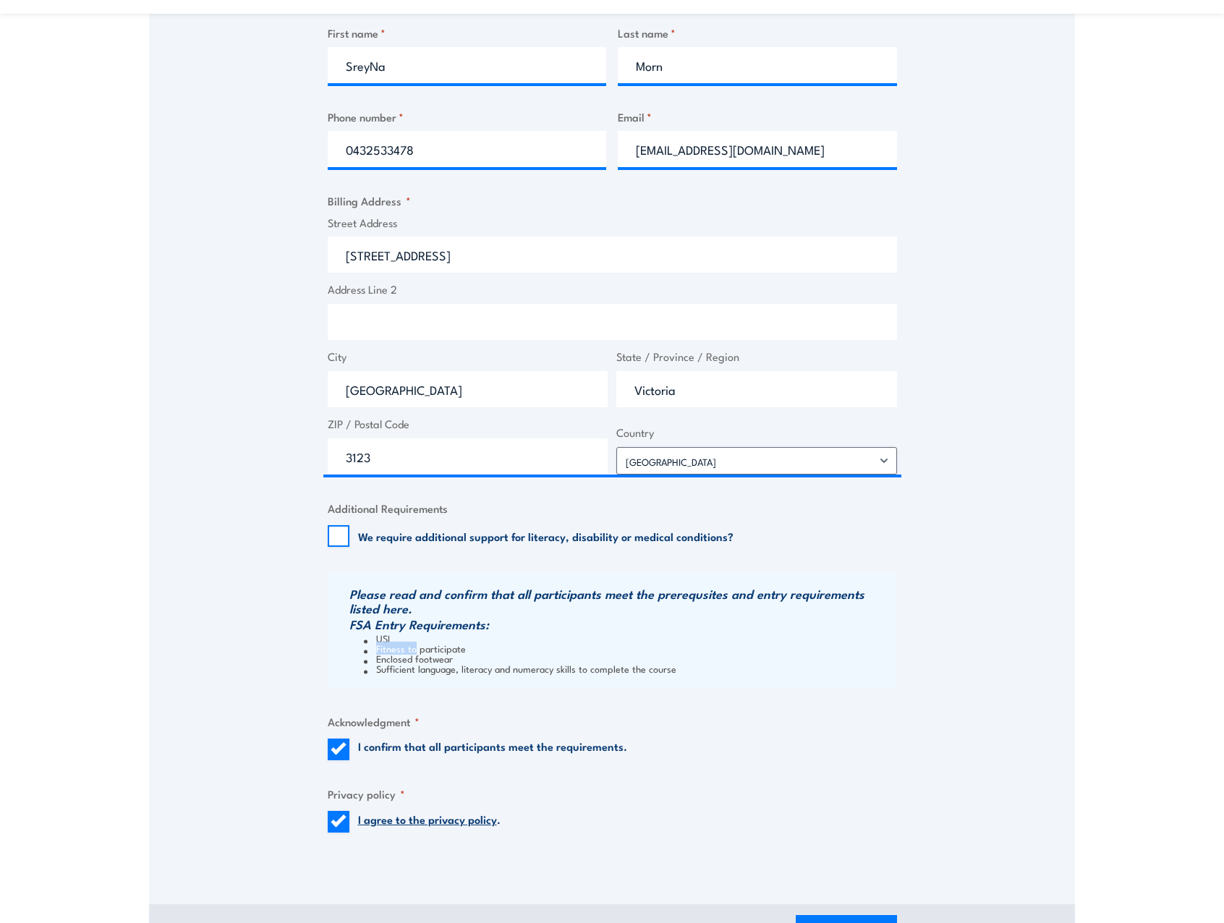
click at [422, 650] on li "Fitness to participate" at bounding box center [629, 648] width 530 height 10
drag, startPoint x: 422, startPoint y: 650, endPoint x: 402, endPoint y: 669, distance: 27.1
click at [402, 669] on li "Sufficient language, literacy and numeracy skills to complete the course" at bounding box center [629, 668] width 530 height 10
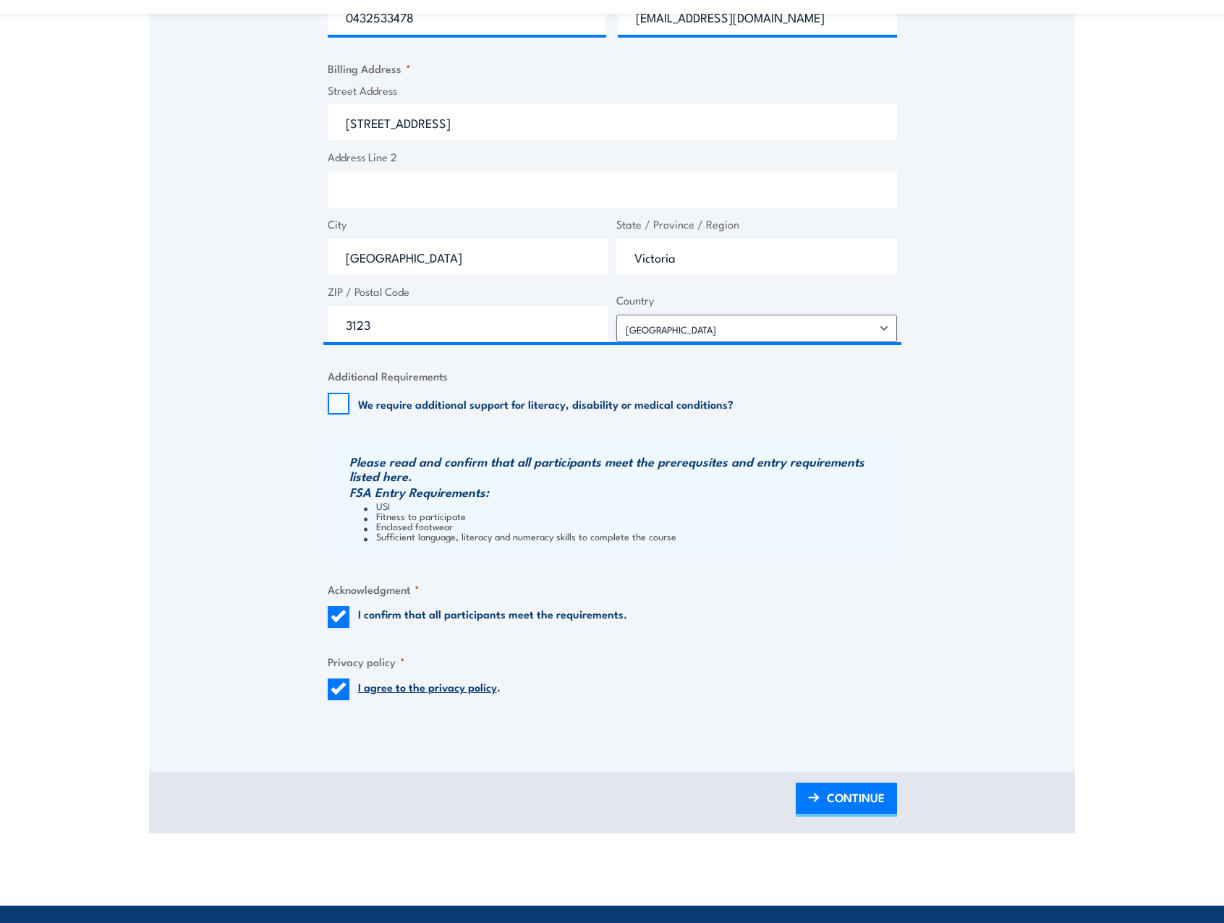
scroll to position [796, 0]
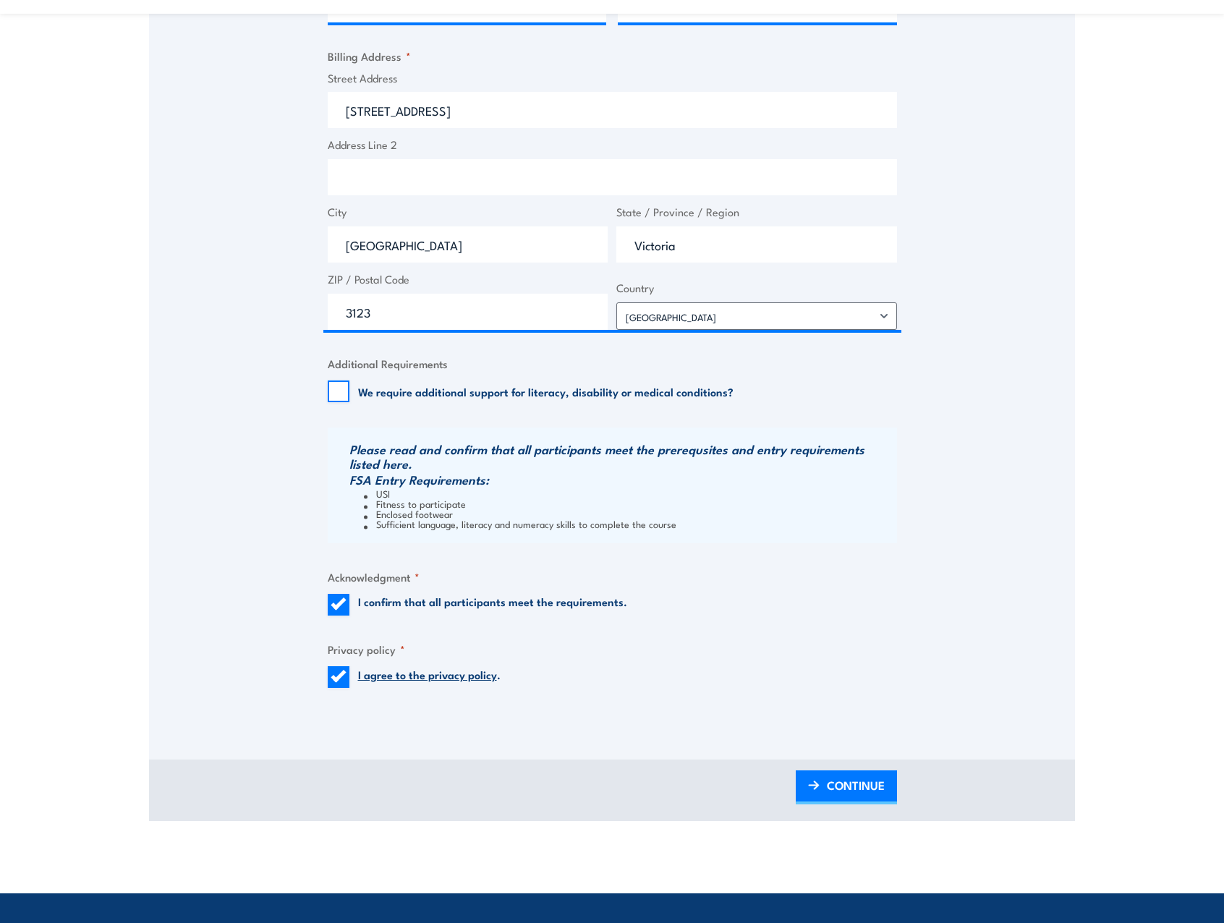
click at [199, 477] on div "Speak to a specialist CALL [PHONE_NUMBER] CALL [PHONE_NUMBER] " * " indicates r…" at bounding box center [612, 87] width 926 height 1264
drag, startPoint x: 368, startPoint y: 496, endPoint x: 402, endPoint y: 492, distance: 33.5
click at [402, 492] on li "USI" at bounding box center [629, 493] width 530 height 10
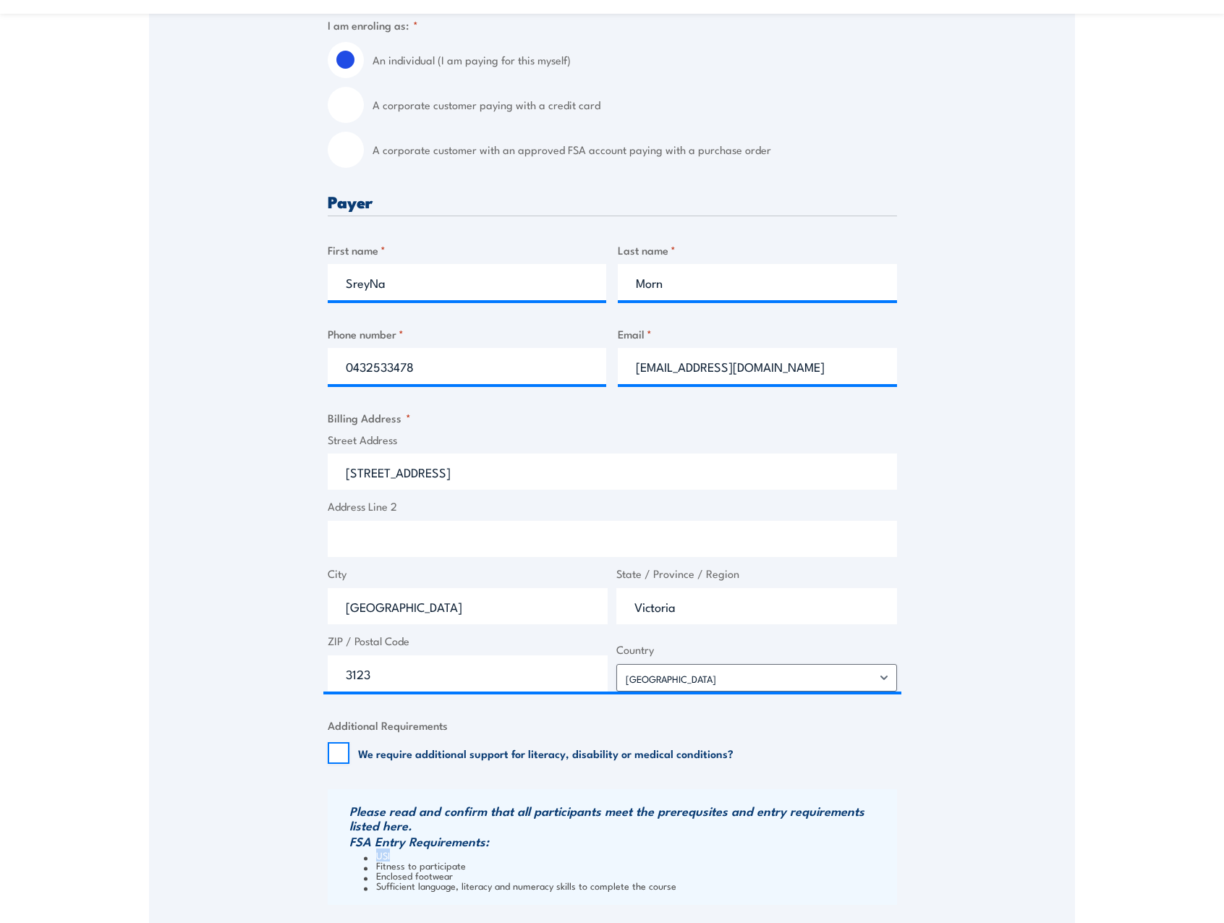
scroll to position [0, 0]
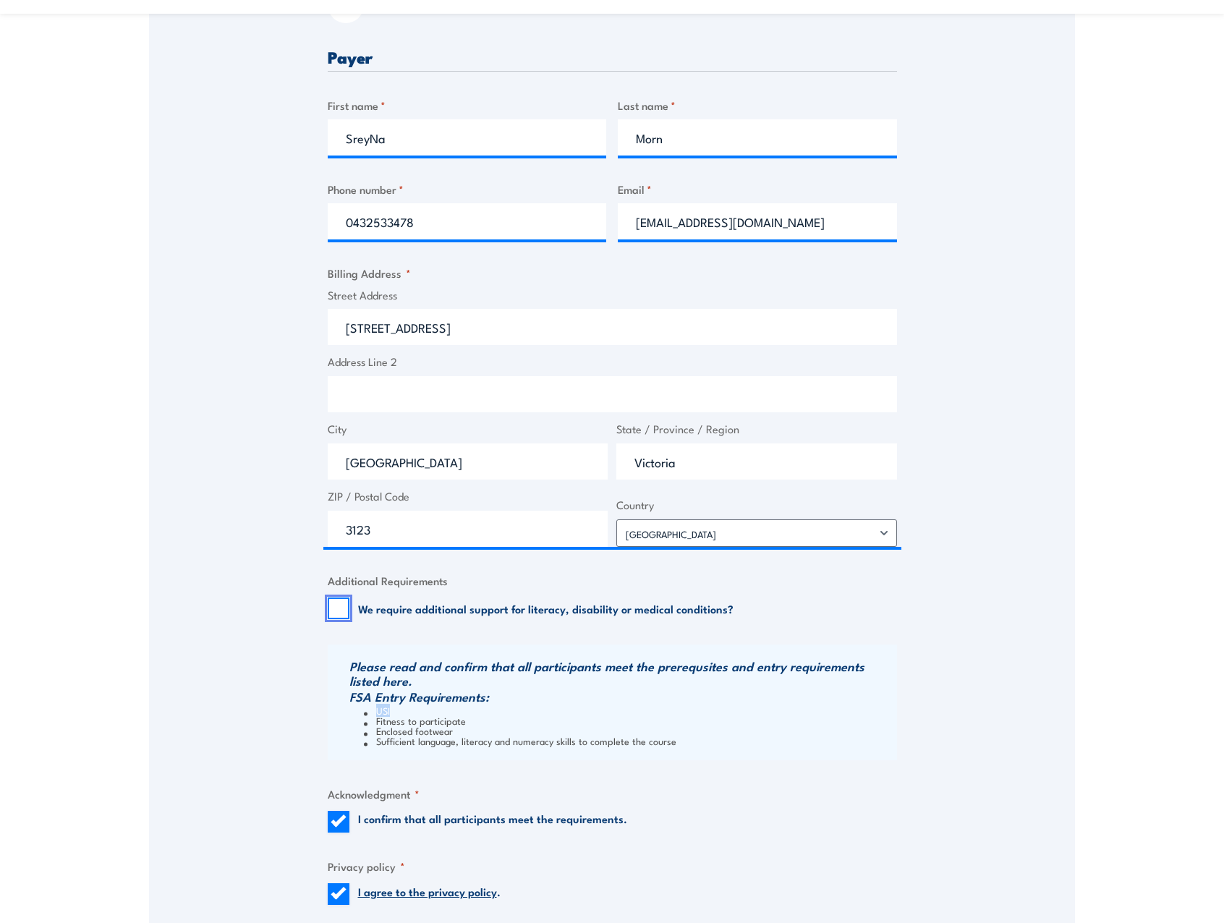
drag, startPoint x: 343, startPoint y: 611, endPoint x: 384, endPoint y: 650, distance: 56.8
click at [343, 611] on input "We require additional support for literacy, disability or medical conditions?" at bounding box center [339, 609] width 22 height 22
checkbox input "true"
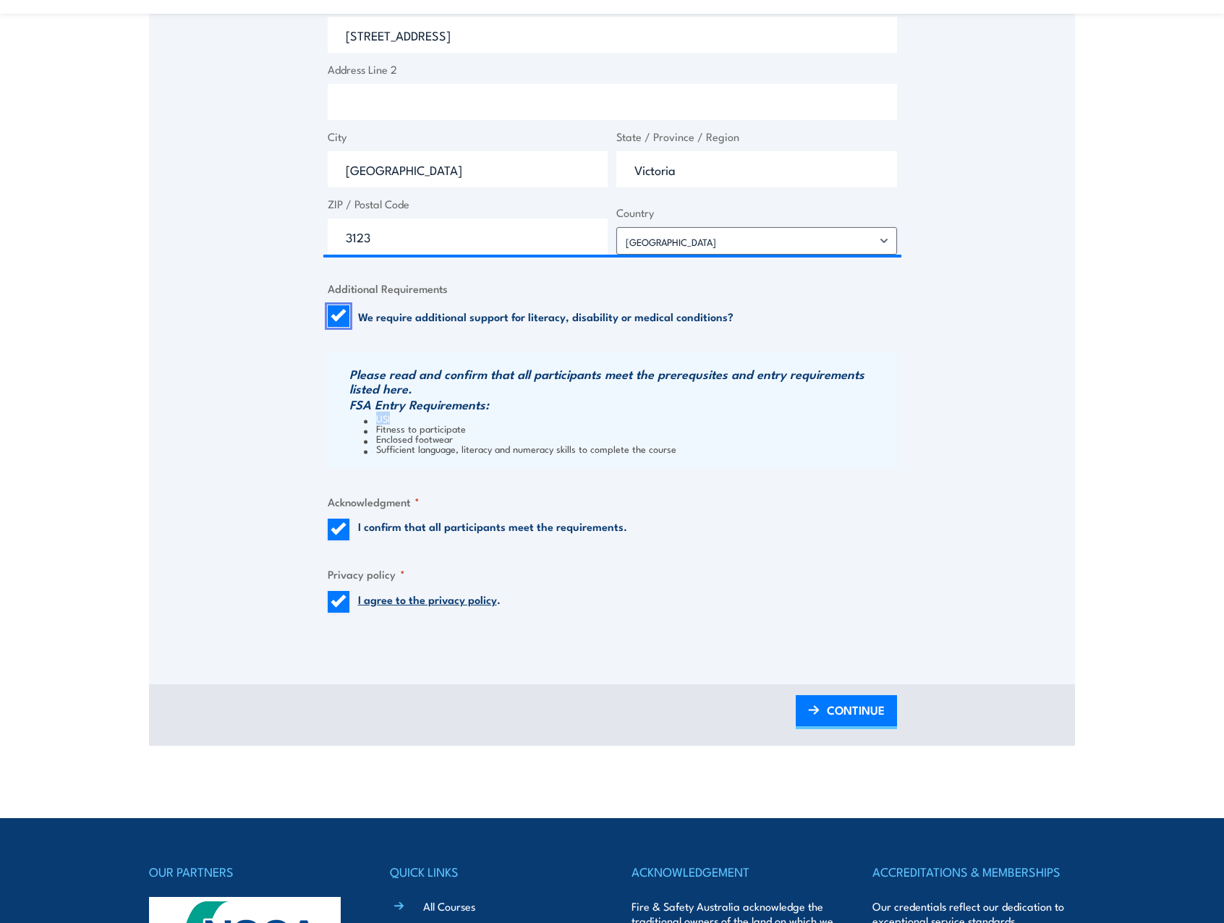
scroll to position [941, 0]
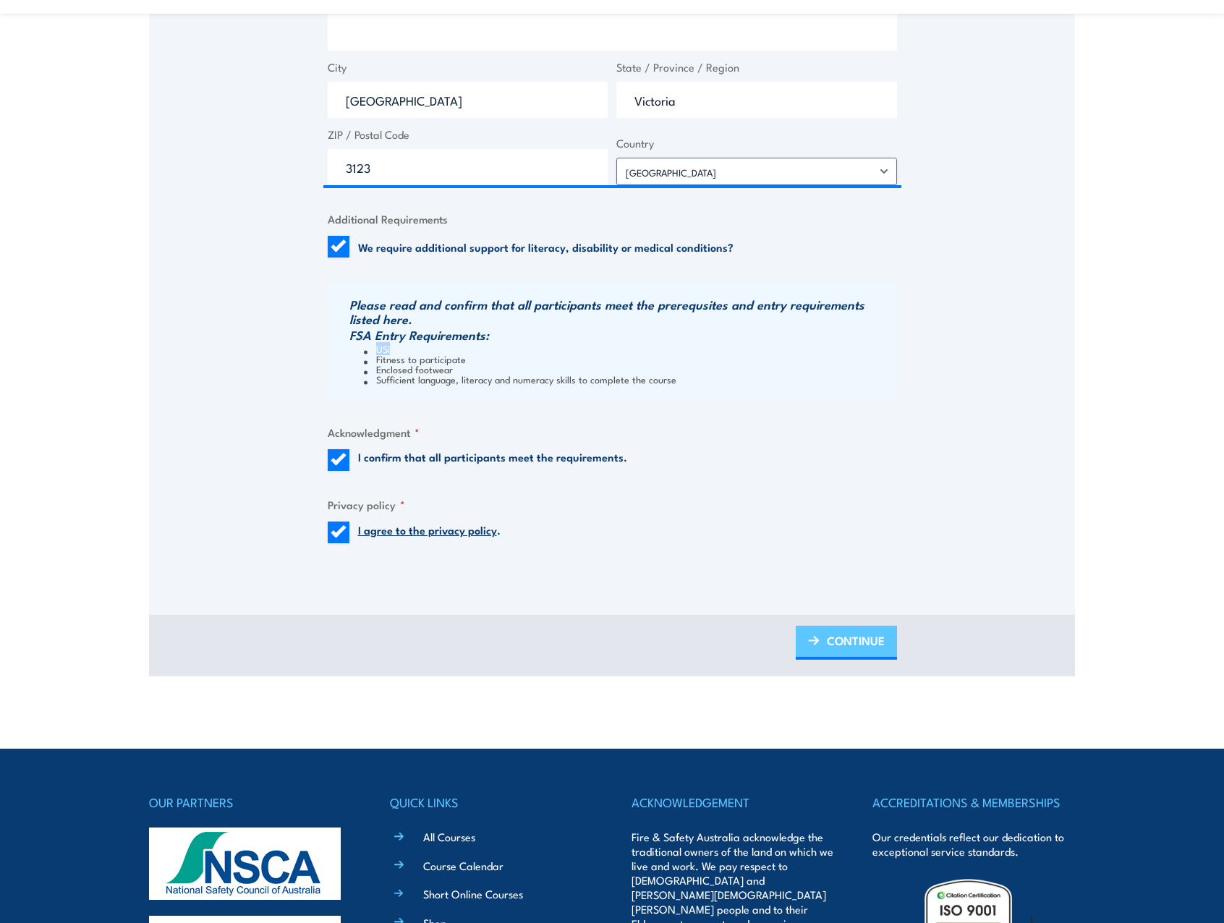
click at [814, 636] on img at bounding box center [814, 641] width 12 height 10
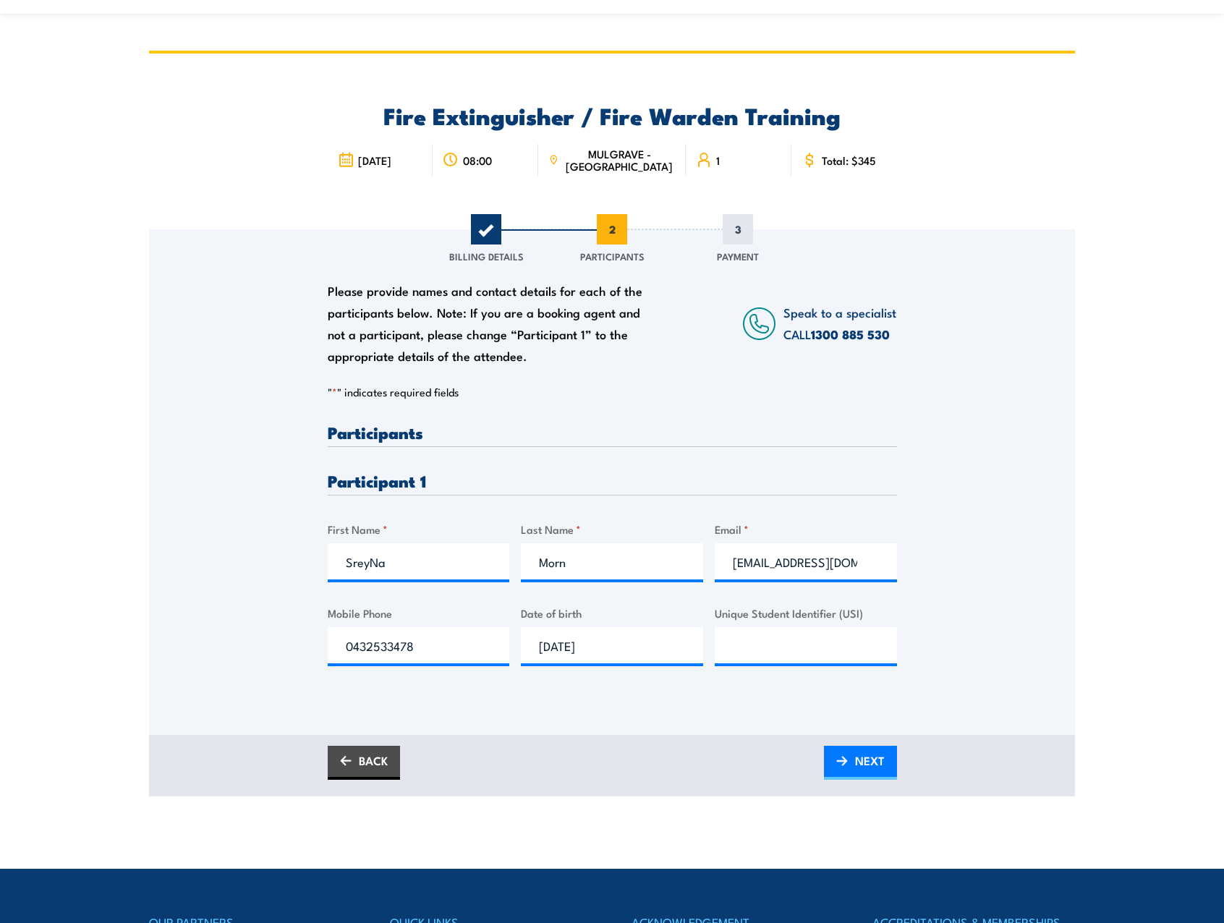
scroll to position [0, 0]
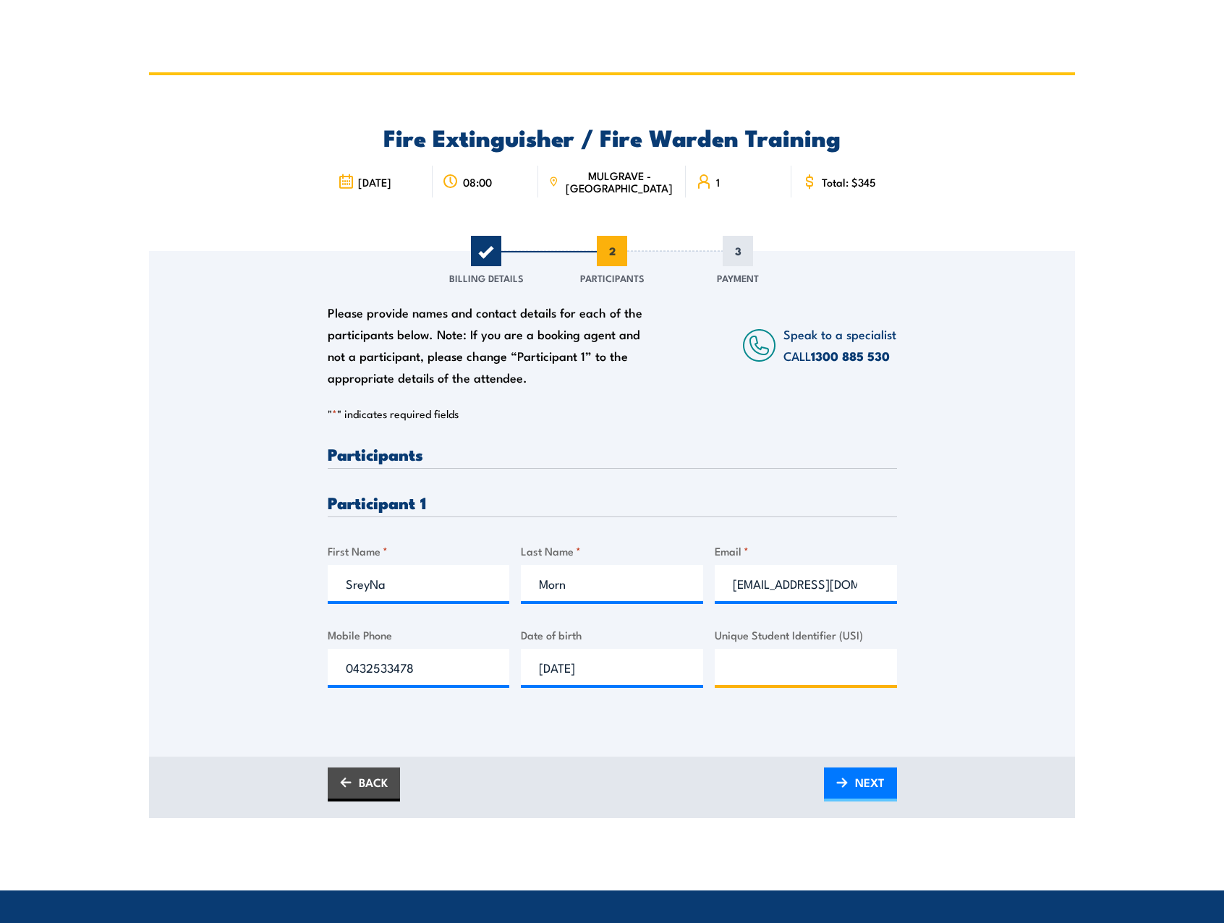
click at [776, 657] on input "Unique Student Identifier (USI)" at bounding box center [806, 667] width 182 height 36
paste input "HYRPFXXCRP."
click at [716, 715] on div "Please provide names and contact details for each of the participants below. No…" at bounding box center [612, 581] width 569 height 271
click at [823, 669] on input "HYRPFXXCRP." at bounding box center [806, 667] width 182 height 36
click at [732, 662] on input "HYRPFXXCRP" at bounding box center [806, 667] width 182 height 36
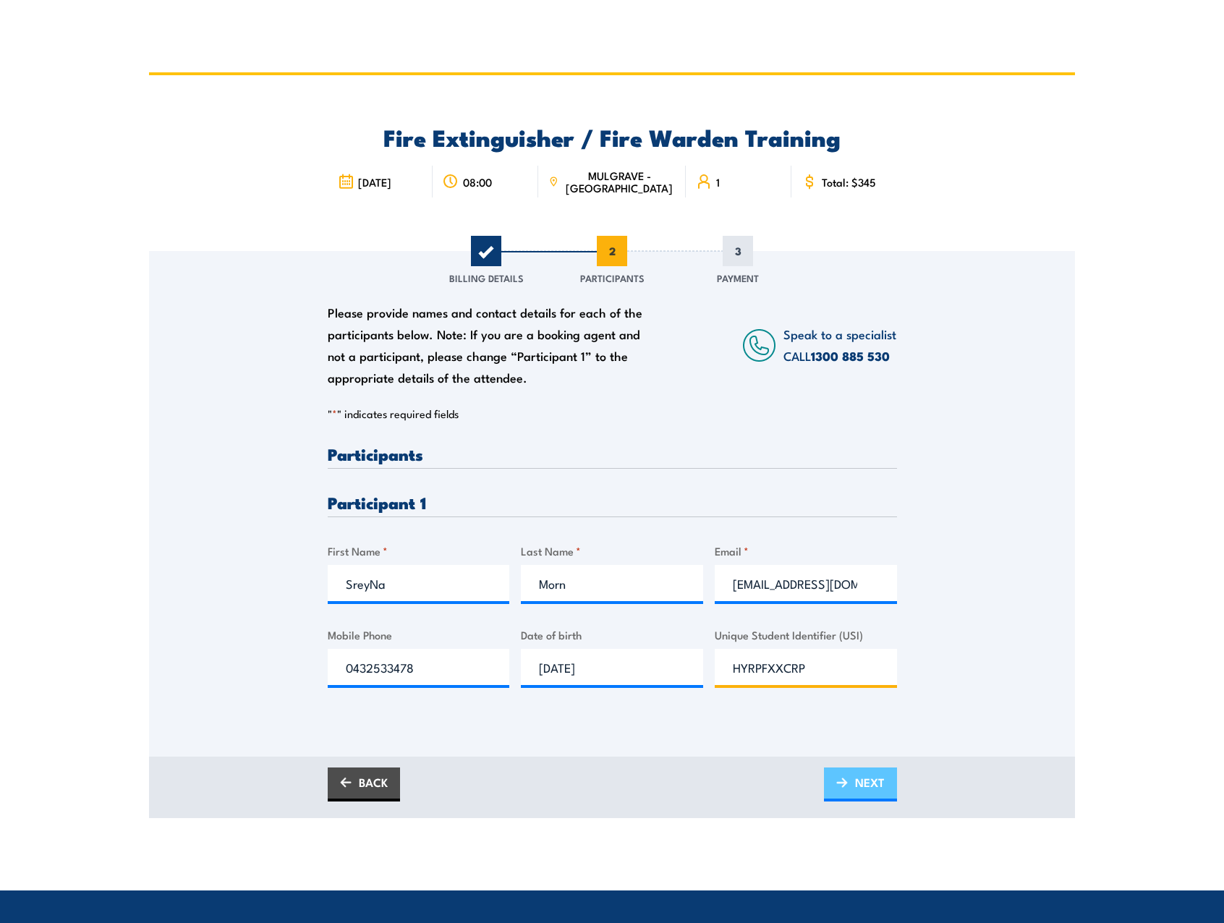
type input "HYRPFXXCRP"
click at [880, 772] on span "NEXT" at bounding box center [870, 782] width 30 height 38
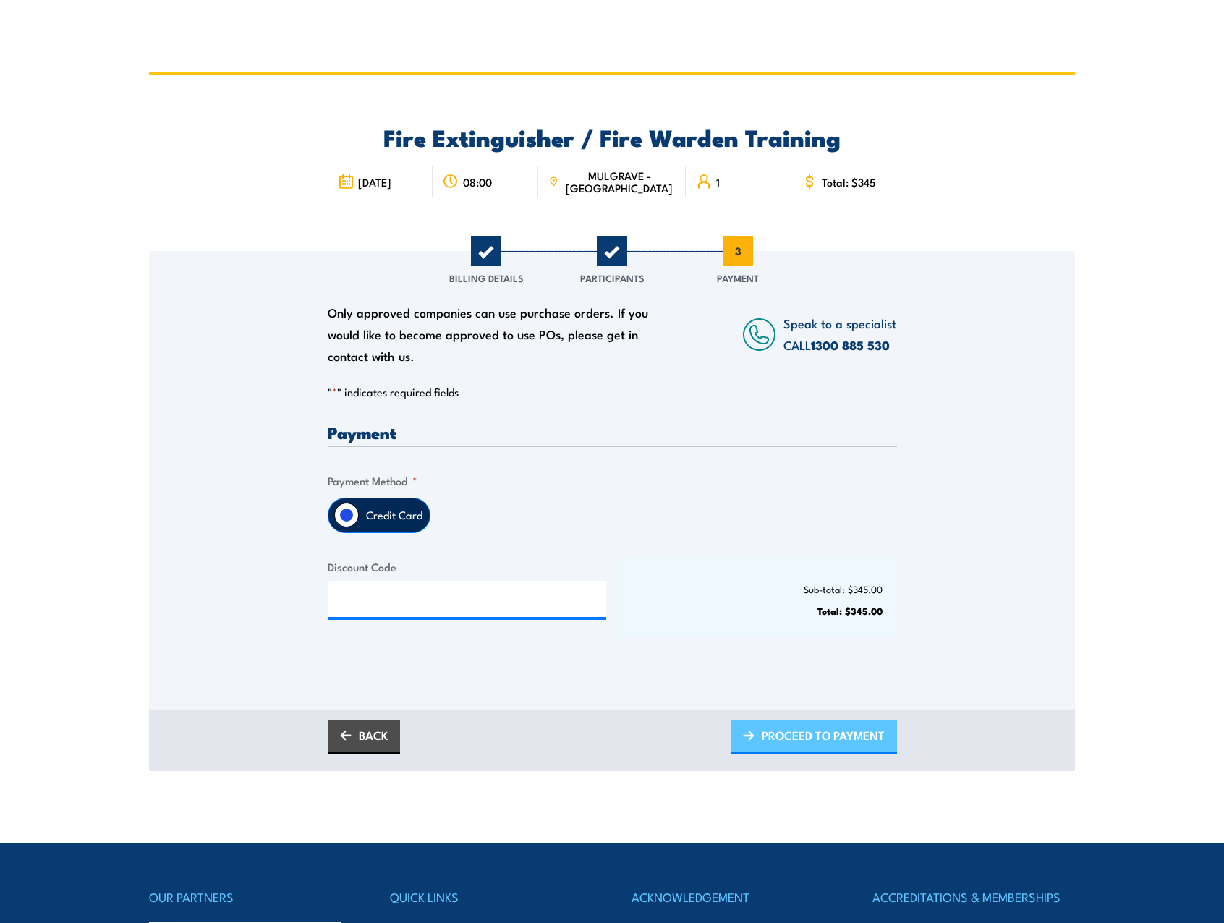
click at [820, 729] on span "PROCEED TO PAYMENT" at bounding box center [823, 735] width 123 height 38
